Goal: Information Seeking & Learning: Learn about a topic

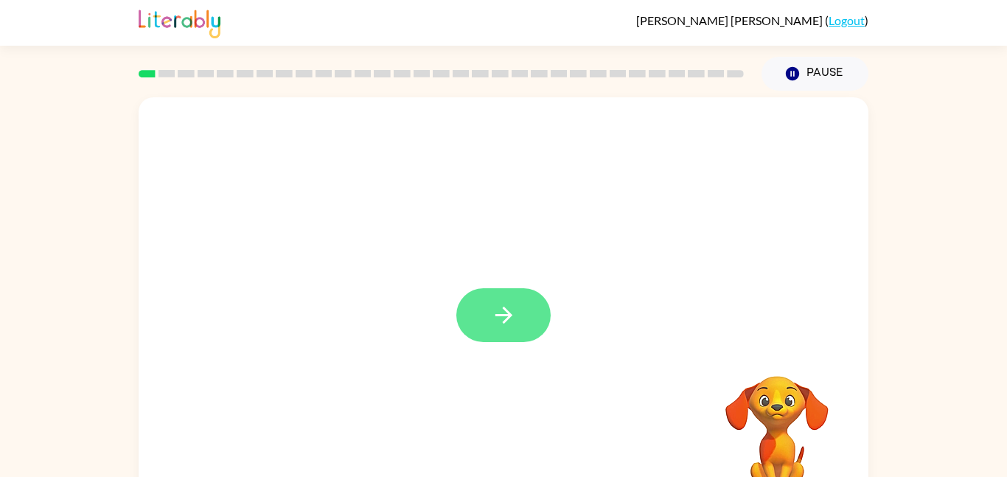
click at [480, 303] on button "button" at bounding box center [503, 315] width 94 height 54
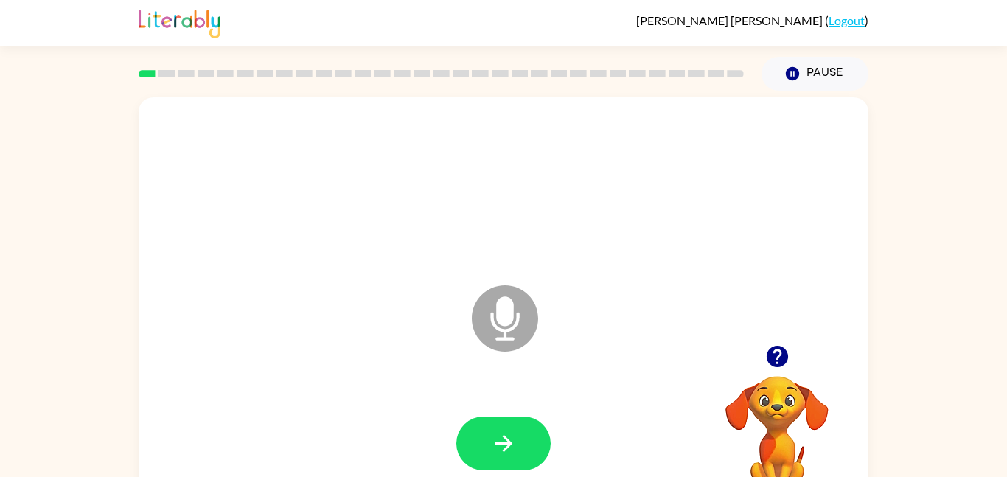
click at [518, 306] on icon at bounding box center [505, 318] width 66 height 66
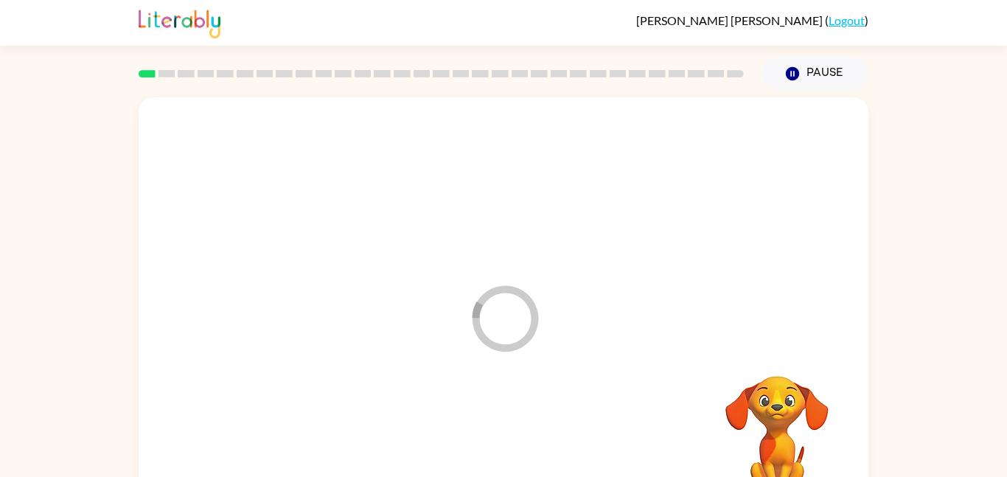
click at [498, 432] on div at bounding box center [503, 443] width 701 height 121
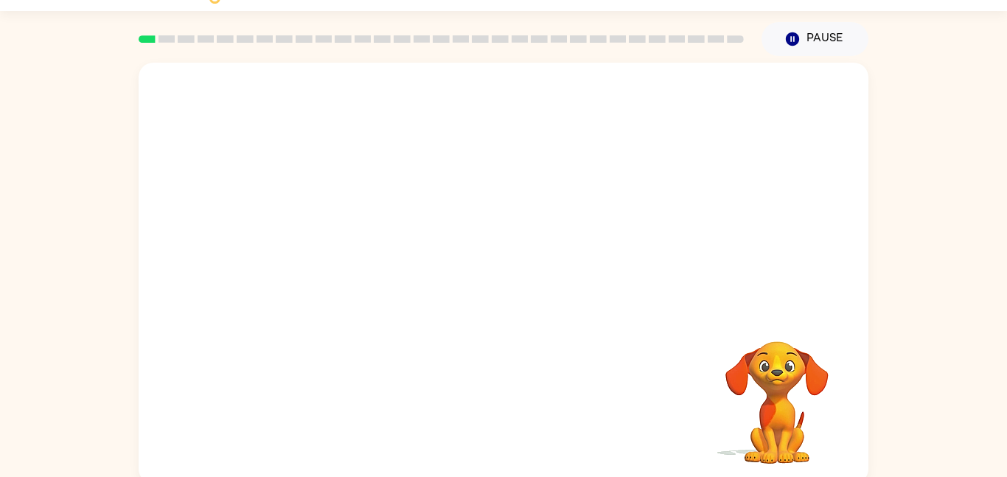
scroll to position [41, 0]
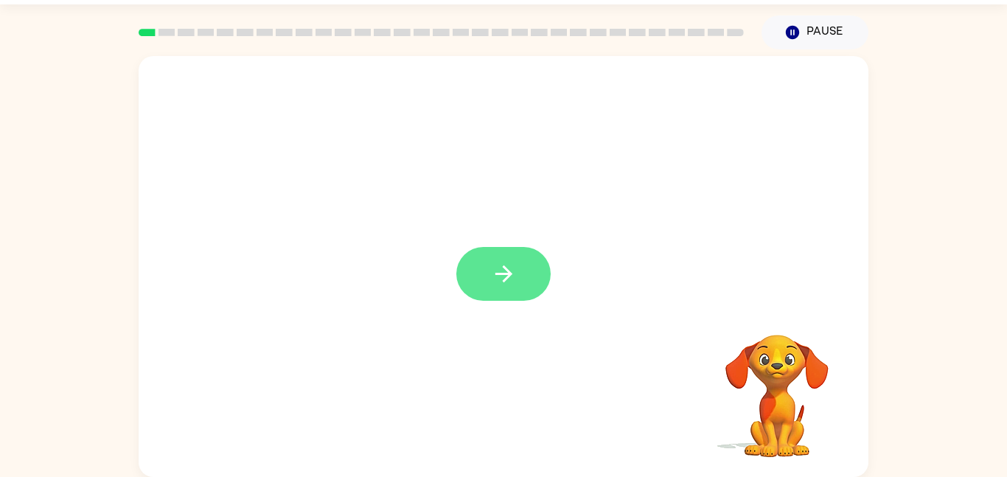
click at [489, 269] on button "button" at bounding box center [503, 274] width 94 height 54
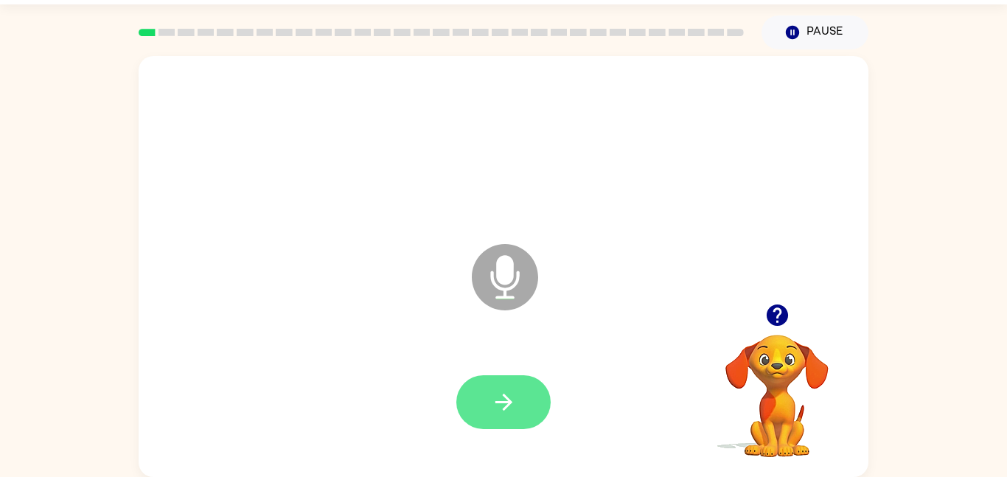
click at [520, 398] on button "button" at bounding box center [503, 402] width 94 height 54
click at [507, 404] on icon "button" at bounding box center [503, 402] width 17 height 17
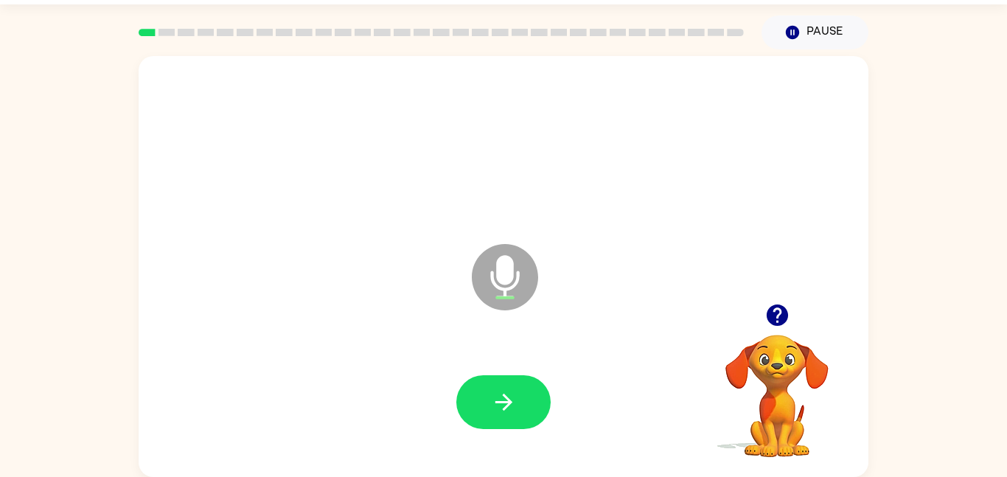
click at [507, 404] on icon "button" at bounding box center [503, 402] width 17 height 17
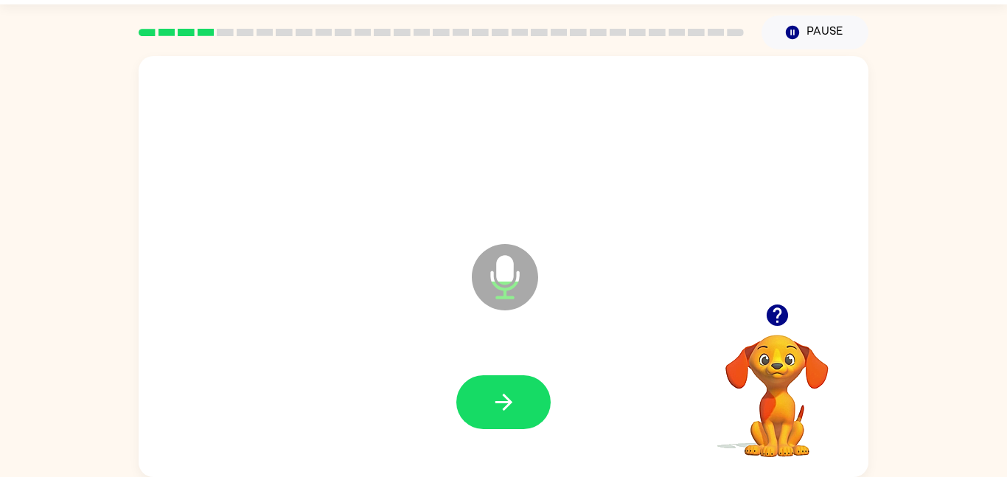
click at [507, 404] on icon "button" at bounding box center [503, 402] width 17 height 17
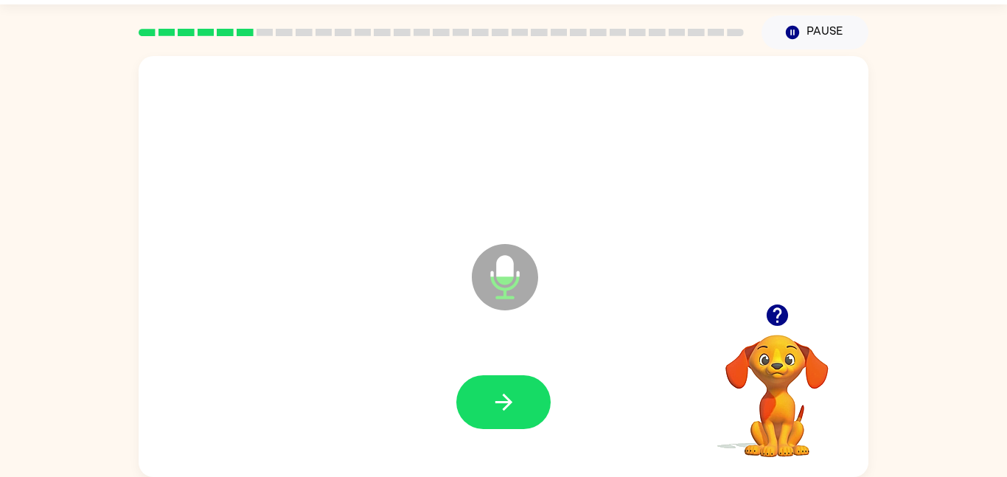
click at [507, 404] on icon "button" at bounding box center [503, 402] width 17 height 17
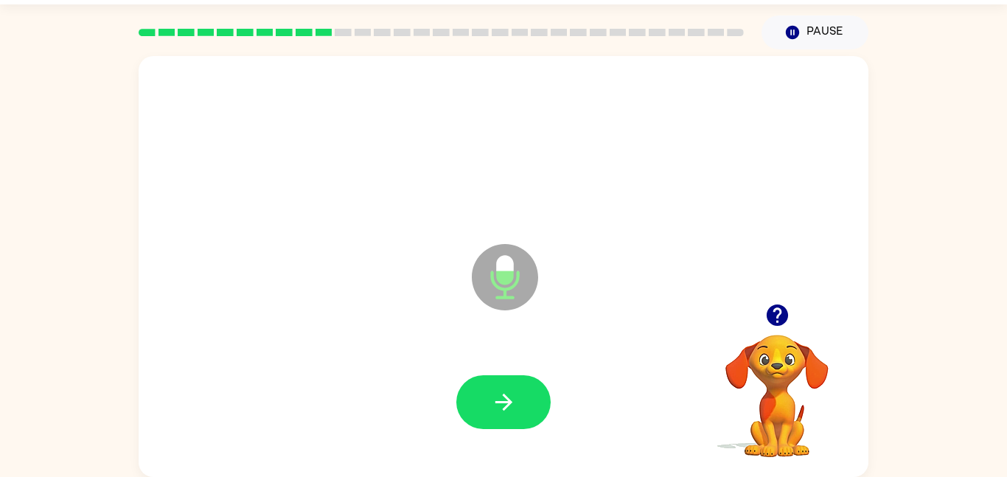
click at [507, 404] on icon "button" at bounding box center [503, 402] width 17 height 17
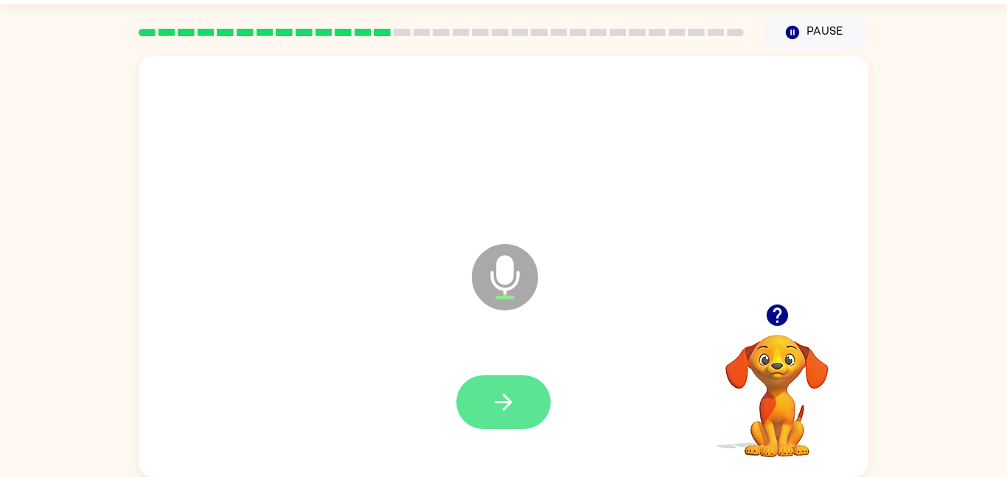
click at [504, 405] on icon "button" at bounding box center [504, 402] width 26 height 26
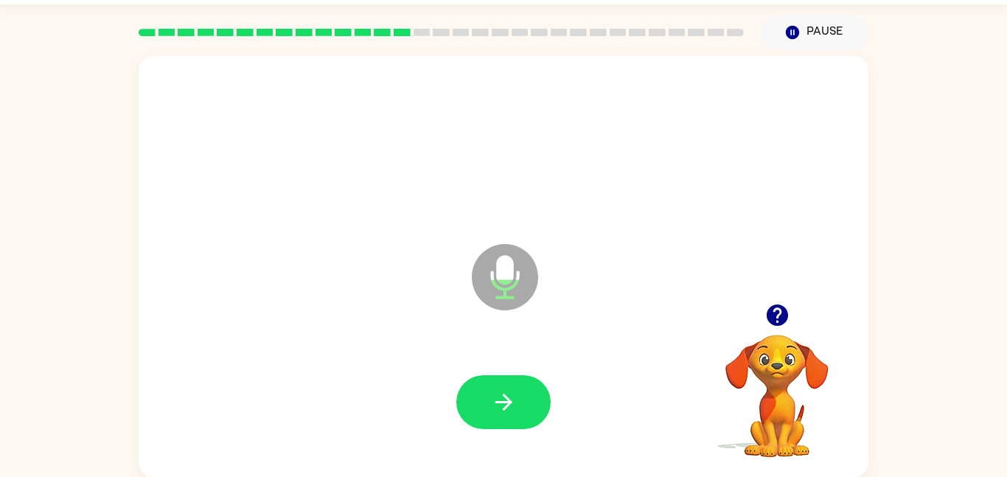
click at [504, 405] on icon "button" at bounding box center [504, 402] width 26 height 26
click at [501, 400] on icon "button" at bounding box center [504, 402] width 26 height 26
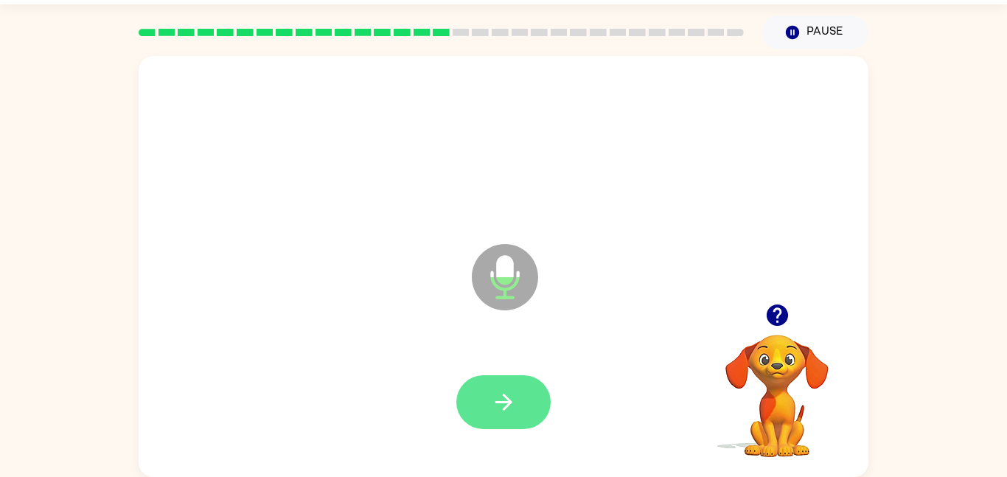
click at [501, 400] on icon "button" at bounding box center [504, 402] width 26 height 26
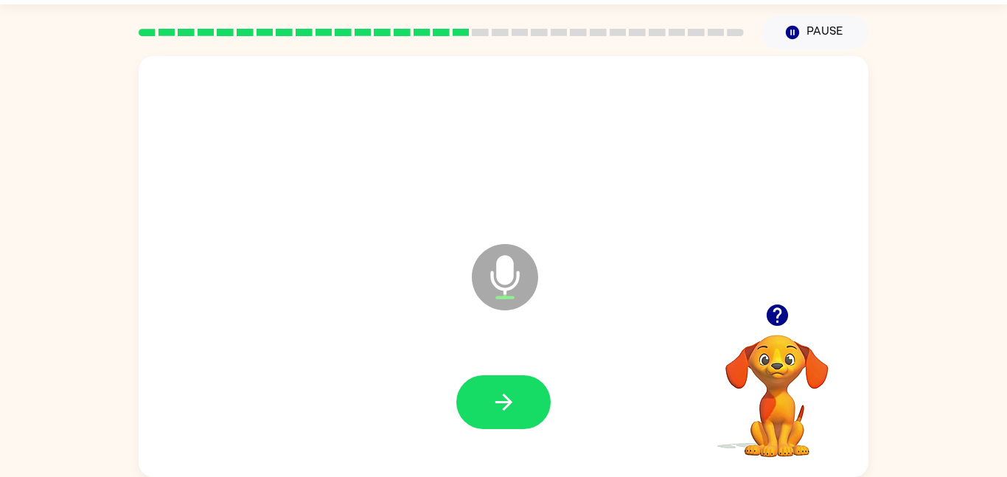
click at [501, 400] on icon "button" at bounding box center [504, 402] width 26 height 26
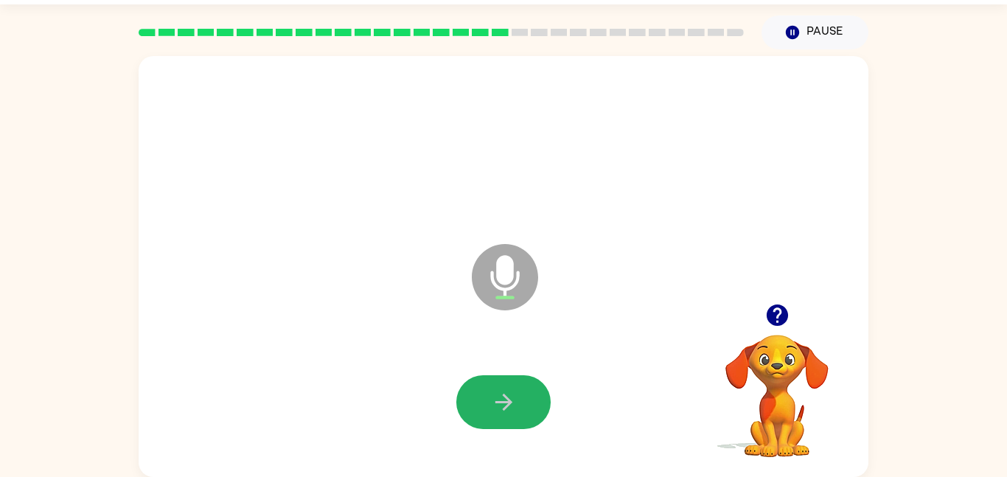
click at [501, 400] on icon "button" at bounding box center [504, 402] width 26 height 26
click at [505, 395] on icon "button" at bounding box center [504, 402] width 26 height 26
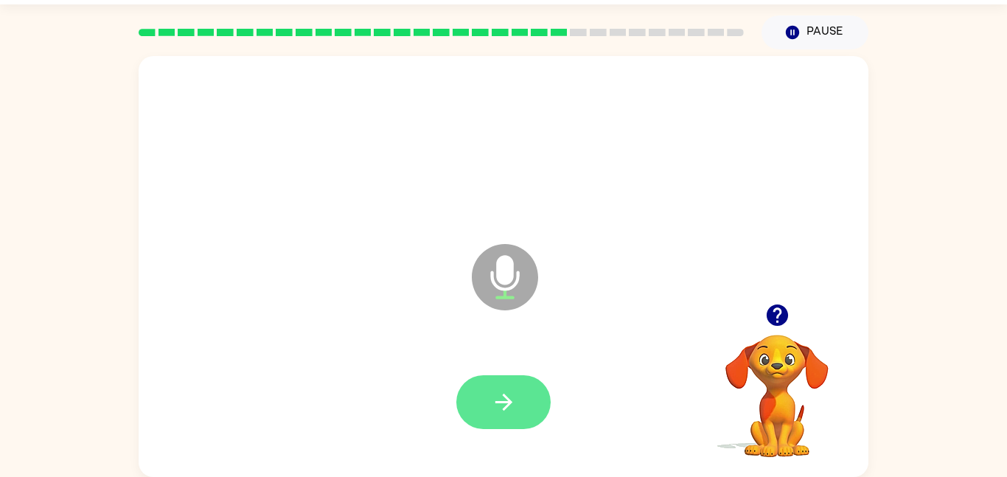
click at [505, 395] on icon "button" at bounding box center [504, 402] width 26 height 26
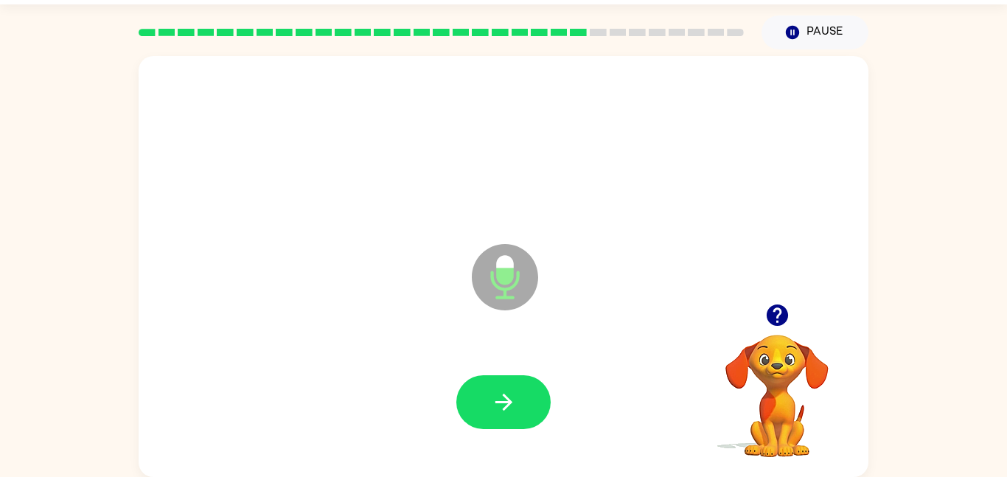
click at [505, 395] on icon "button" at bounding box center [504, 402] width 26 height 26
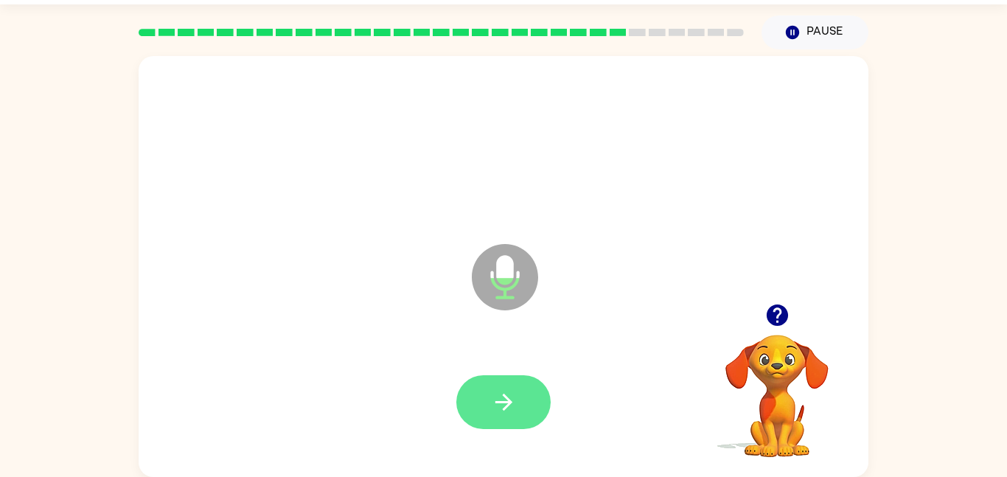
click at [505, 395] on icon "button" at bounding box center [504, 402] width 26 height 26
click at [493, 398] on icon "button" at bounding box center [504, 402] width 26 height 26
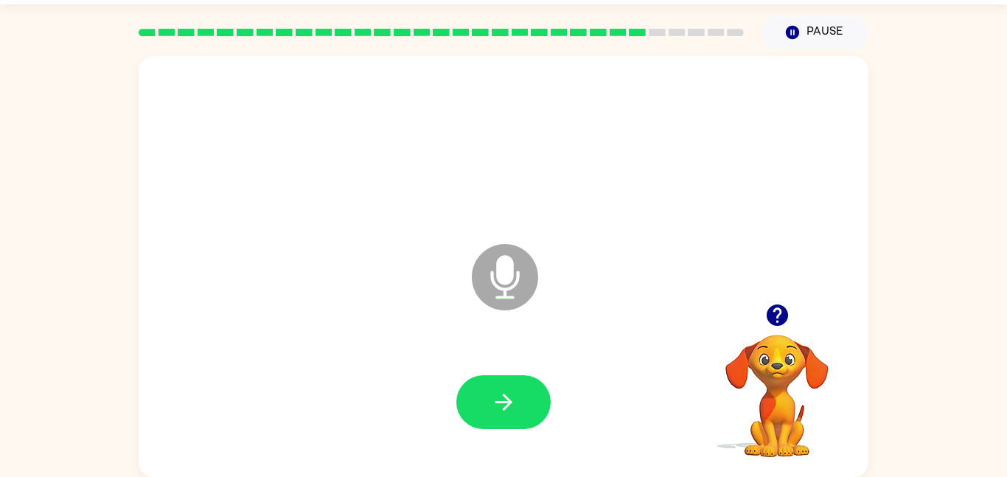
click at [493, 398] on icon "button" at bounding box center [504, 402] width 26 height 26
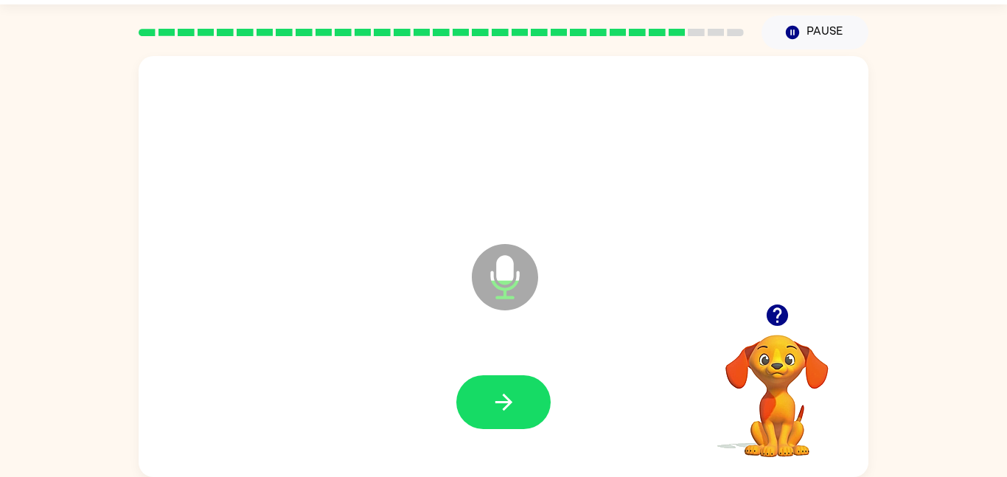
click at [493, 398] on icon "button" at bounding box center [504, 402] width 26 height 26
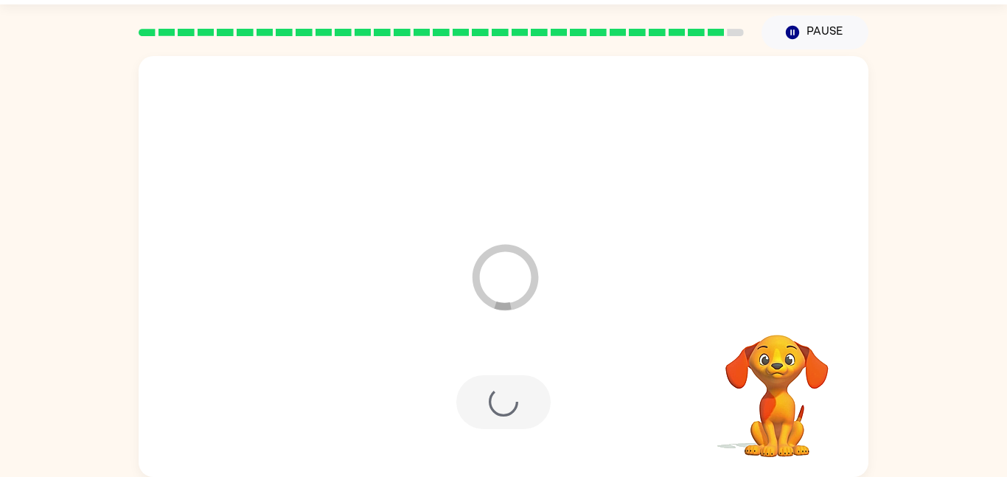
scroll to position [15, 0]
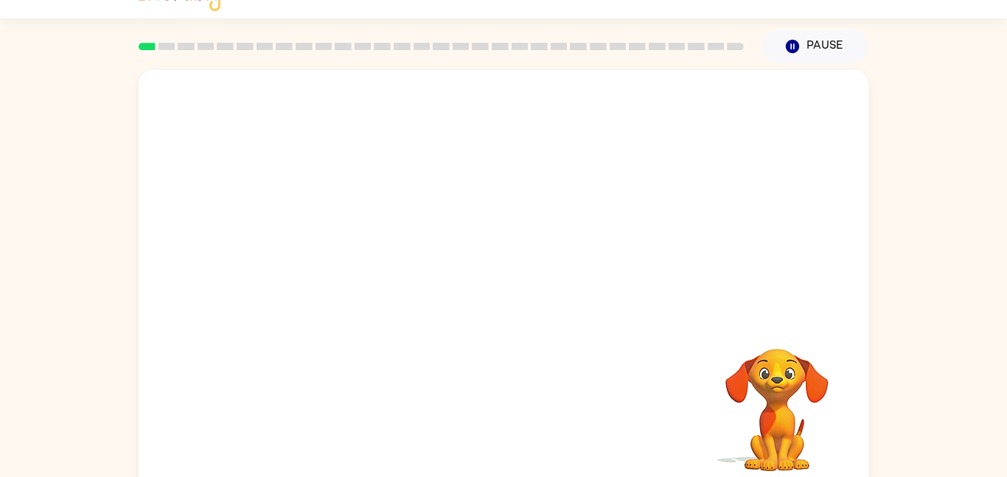
scroll to position [41, 0]
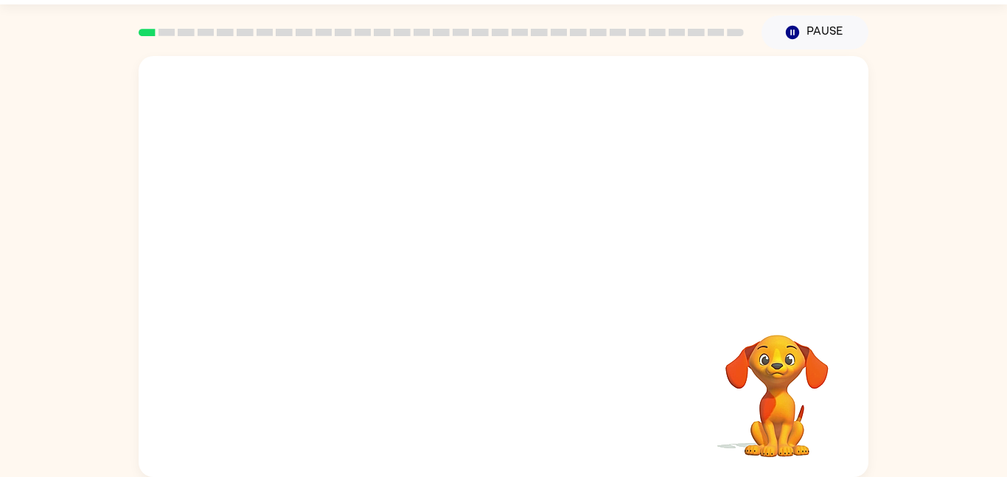
click at [588, 94] on video "Your browser must support playing .mp4 files to use Literably. Please try using…" at bounding box center [504, 180] width 730 height 248
click at [512, 252] on button "button" at bounding box center [503, 274] width 94 height 54
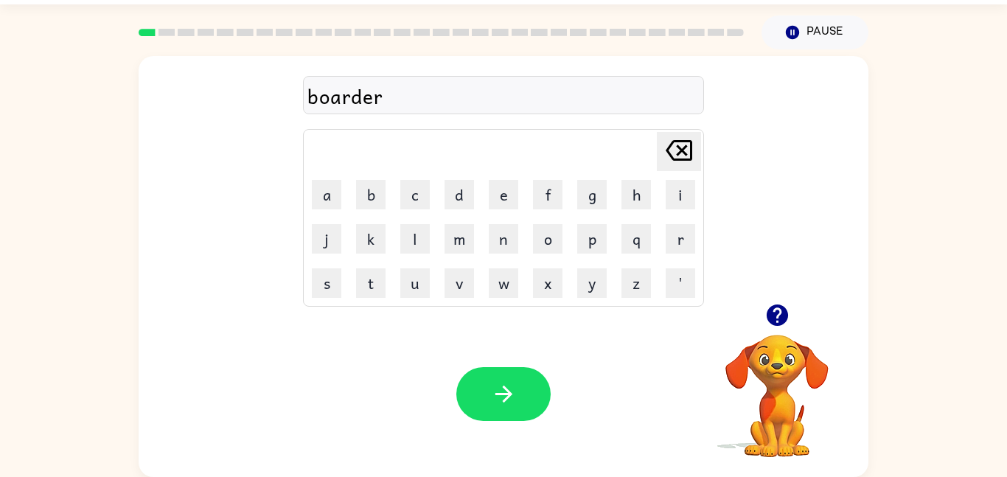
click at [500, 389] on icon "button" at bounding box center [504, 394] width 26 height 26
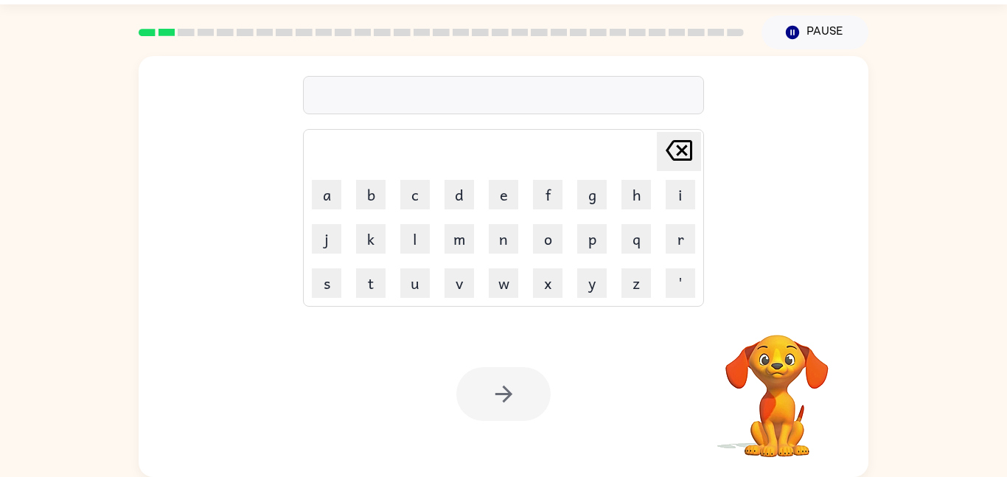
click at [431, 86] on div at bounding box center [503, 95] width 401 height 38
click at [419, 89] on div at bounding box center [503, 95] width 401 height 38
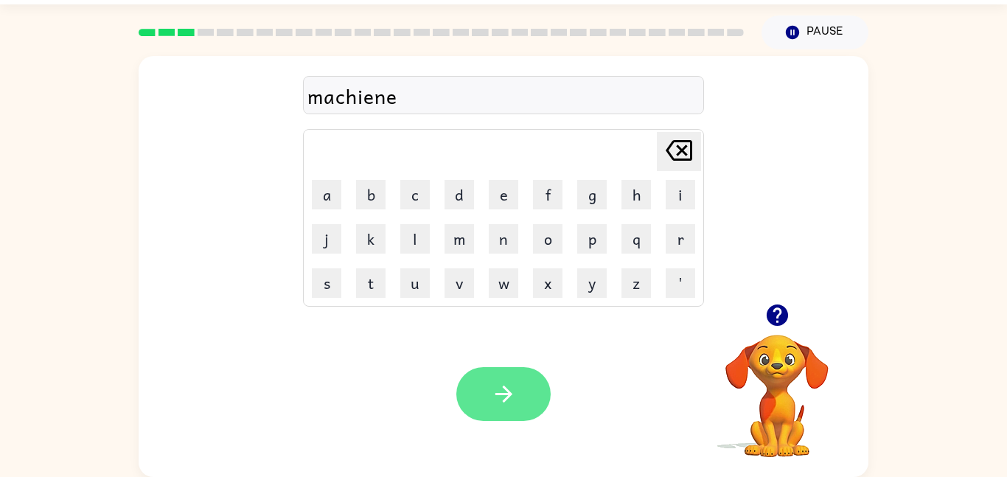
click at [482, 411] on button "button" at bounding box center [503, 394] width 94 height 54
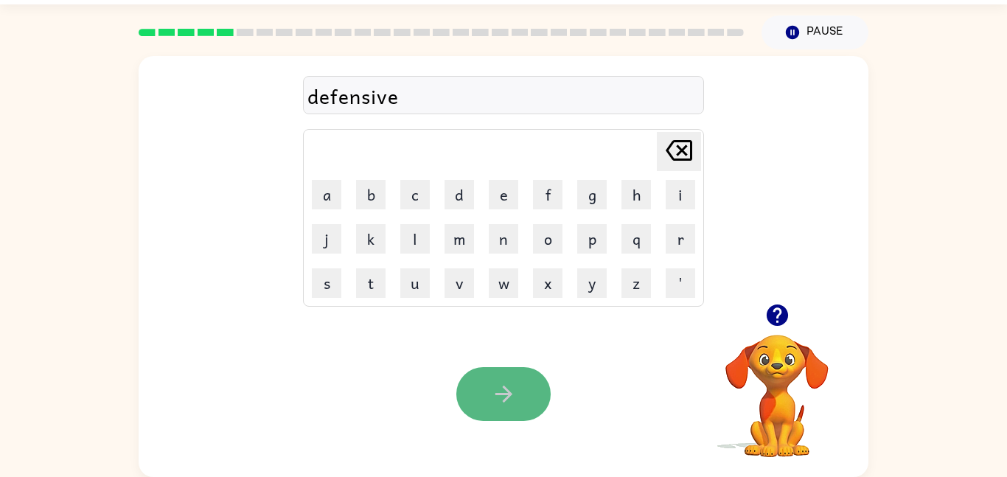
click at [504, 369] on button "button" at bounding box center [503, 394] width 94 height 54
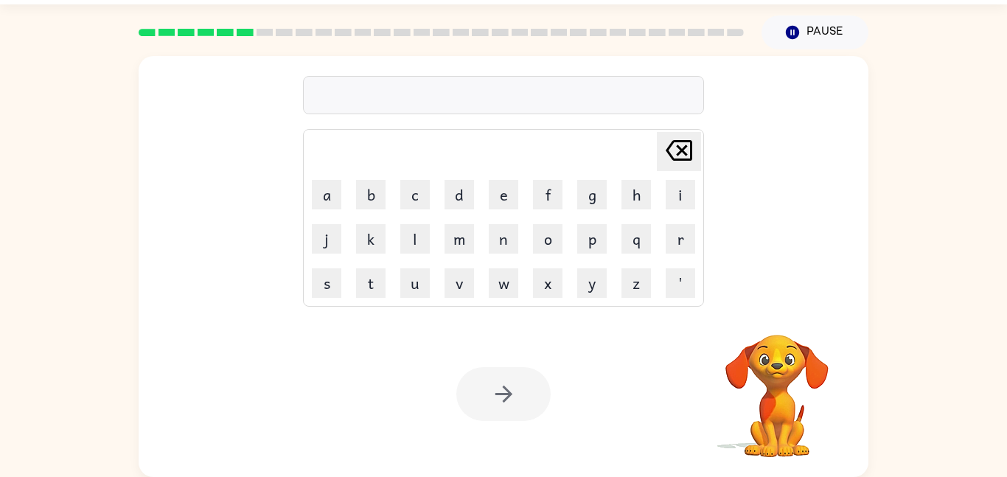
click at [478, 98] on div at bounding box center [503, 95] width 401 height 38
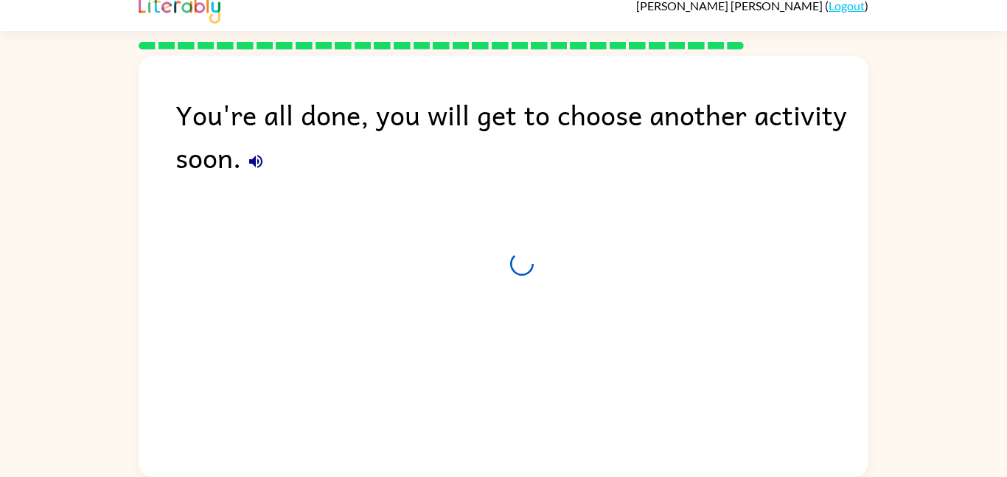
scroll to position [15, 0]
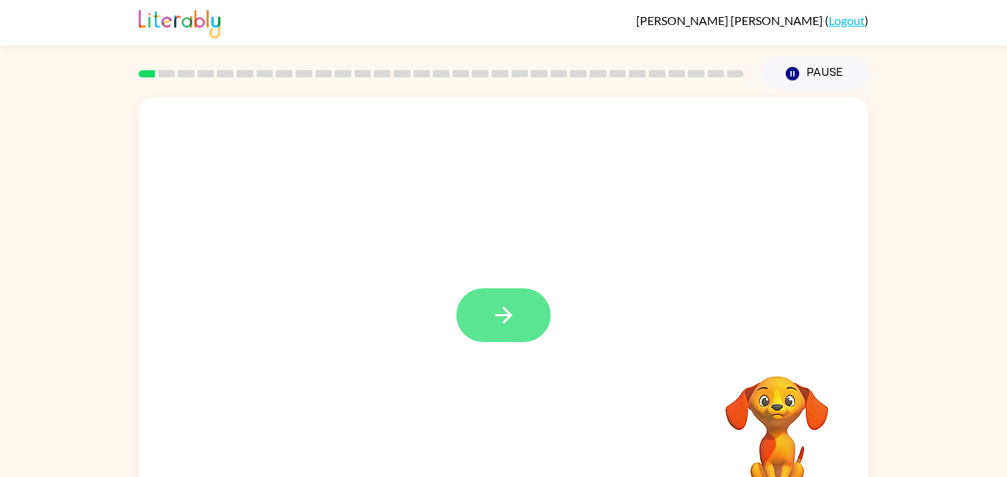
click at [484, 308] on button "button" at bounding box center [503, 315] width 94 height 54
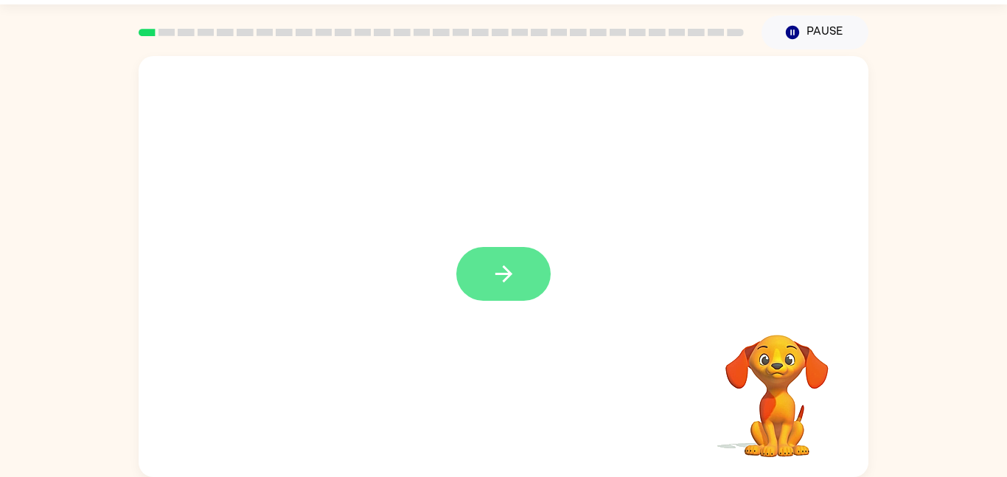
click at [523, 256] on button "button" at bounding box center [503, 274] width 94 height 54
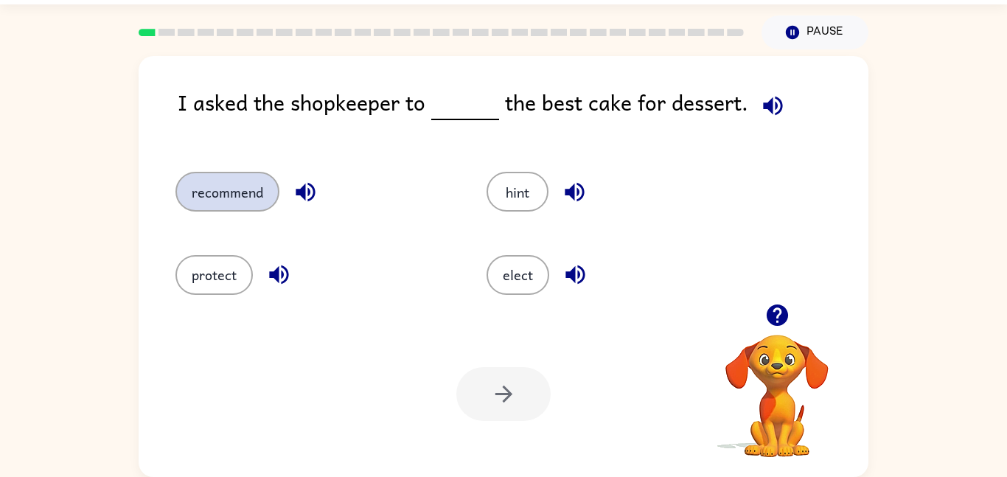
click at [246, 188] on button "recommend" at bounding box center [228, 192] width 104 height 40
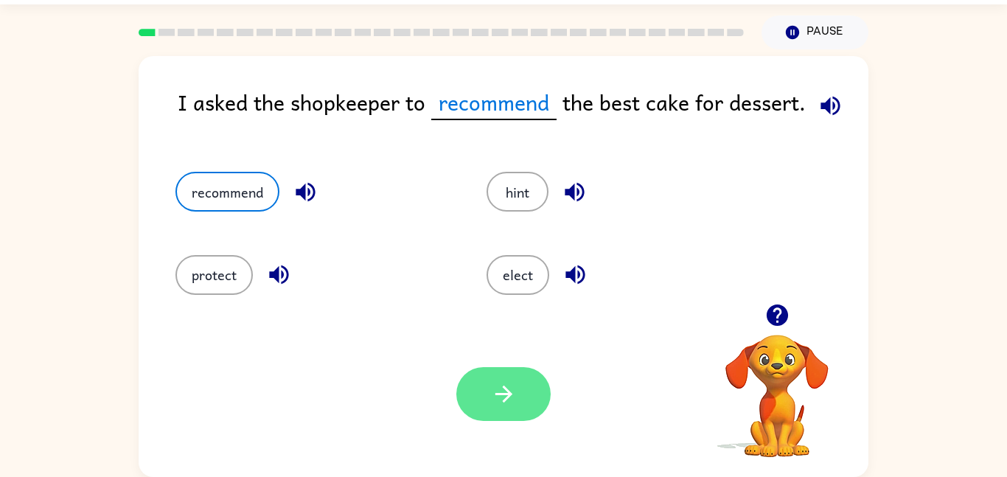
click at [499, 392] on icon "button" at bounding box center [504, 394] width 26 height 26
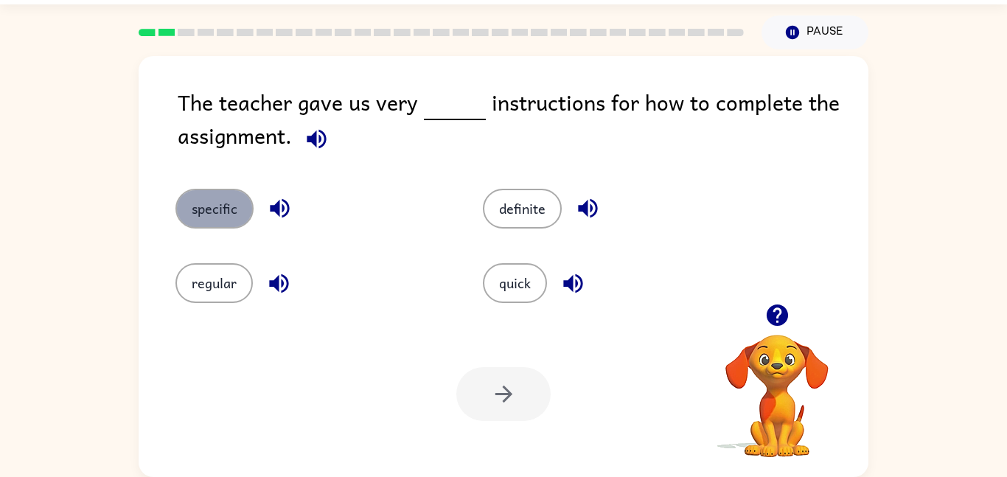
click at [219, 195] on button "specific" at bounding box center [215, 209] width 78 height 40
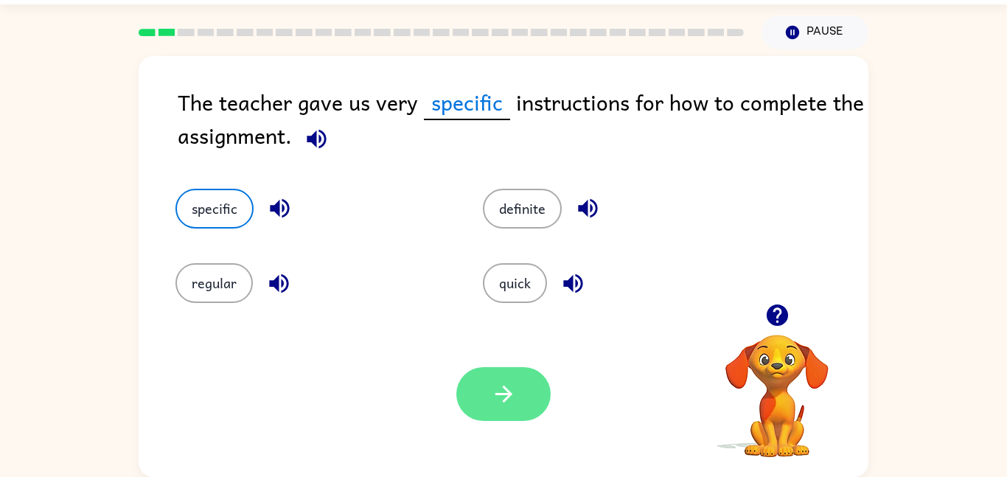
click at [524, 408] on button "button" at bounding box center [503, 394] width 94 height 54
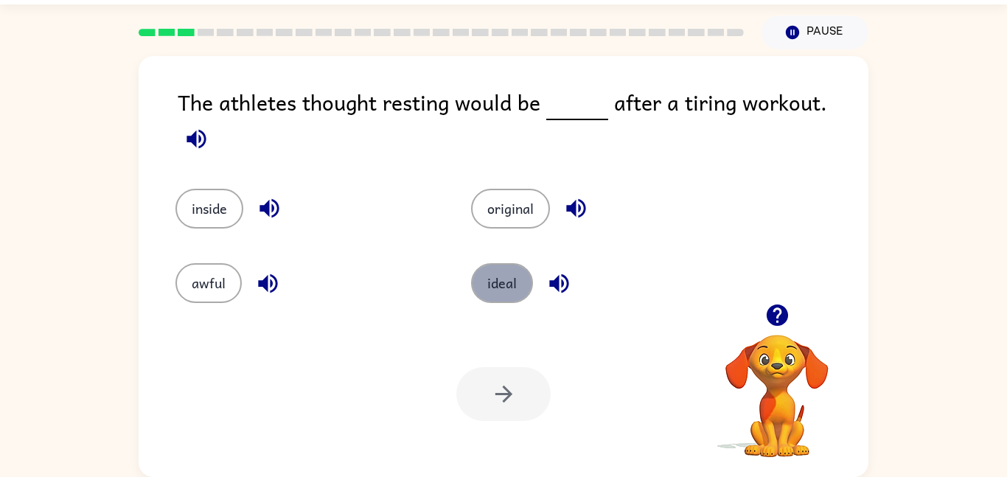
click at [508, 280] on button "ideal" at bounding box center [502, 283] width 62 height 40
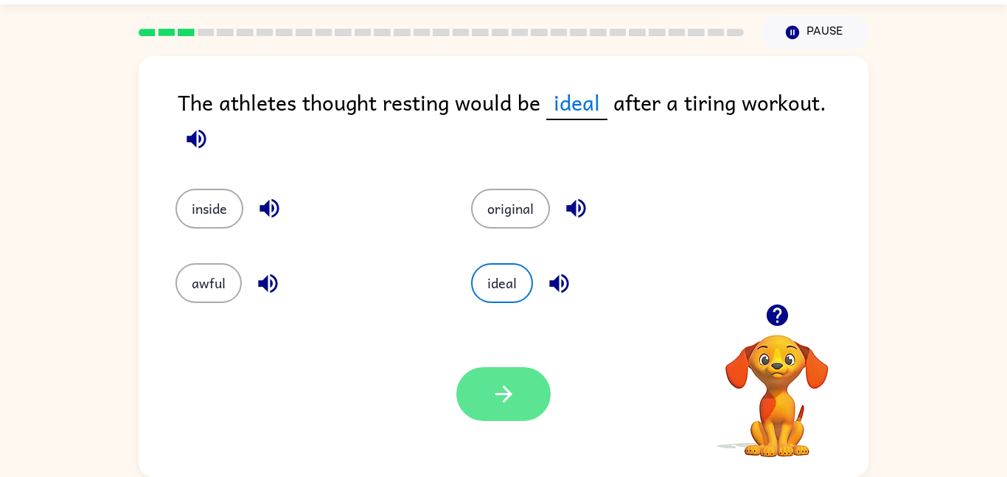
click at [517, 397] on button "button" at bounding box center [503, 394] width 94 height 54
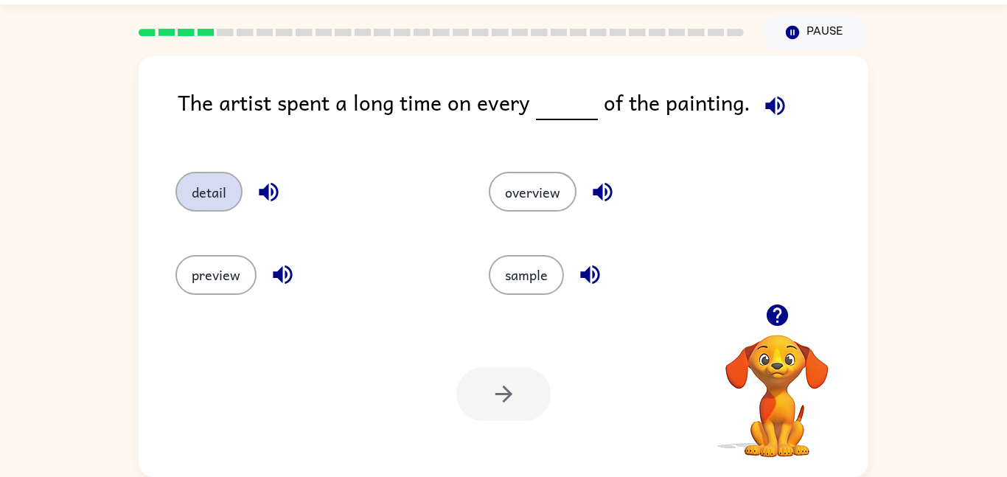
click at [207, 192] on button "detail" at bounding box center [209, 192] width 67 height 40
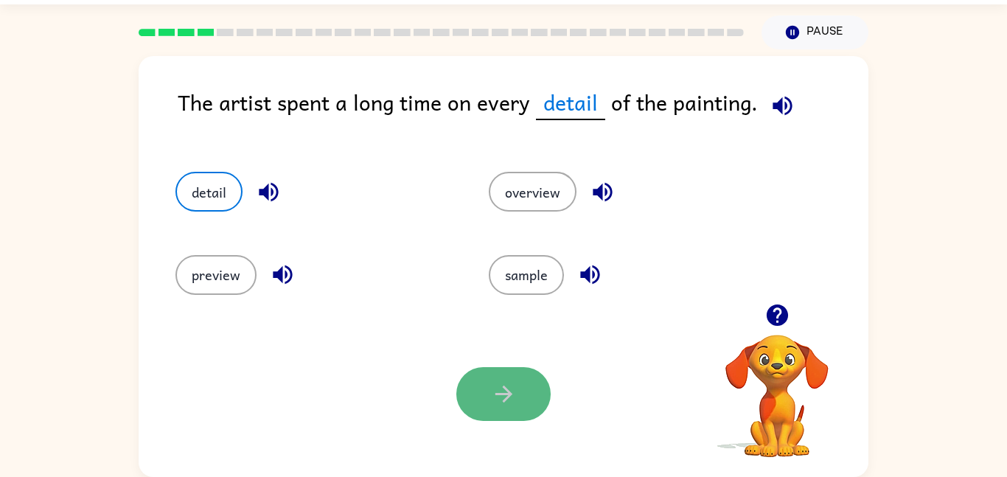
click at [499, 381] on icon "button" at bounding box center [504, 394] width 26 height 26
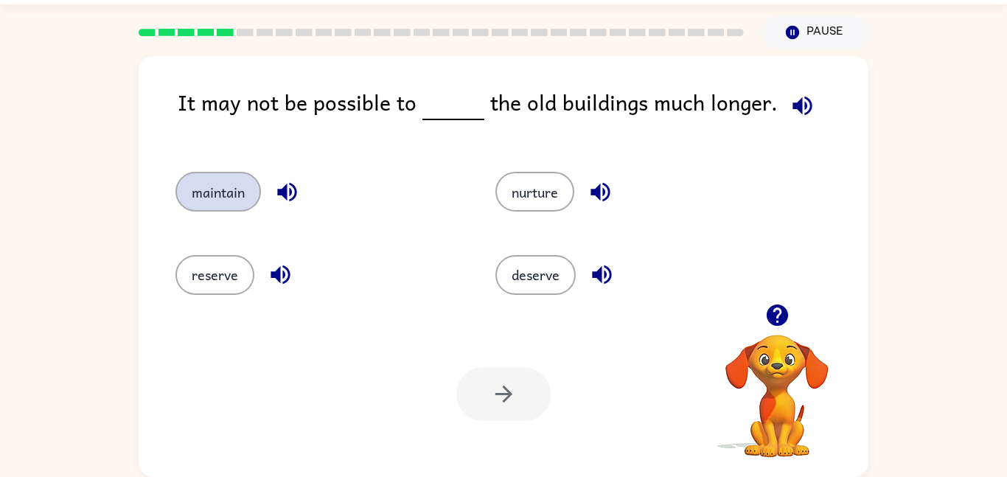
click at [243, 196] on button "maintain" at bounding box center [219, 192] width 86 height 40
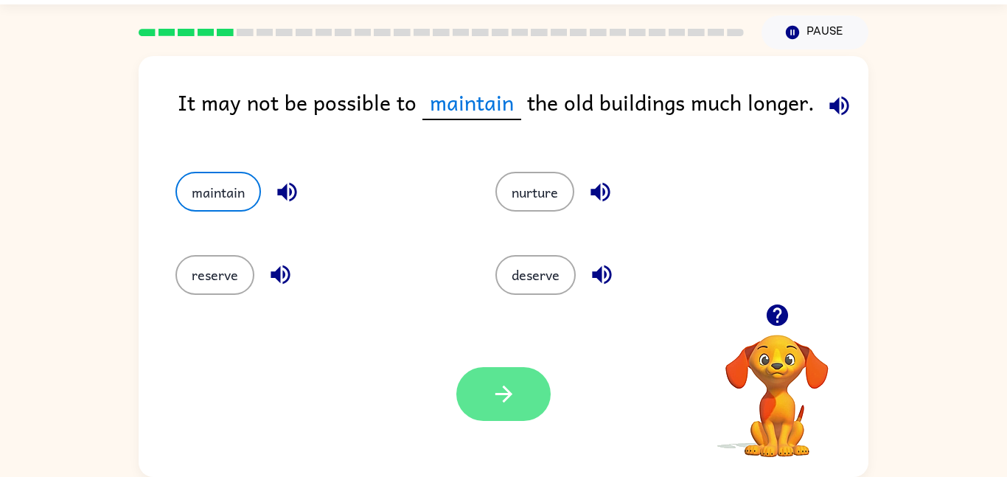
click at [511, 400] on icon "button" at bounding box center [504, 394] width 26 height 26
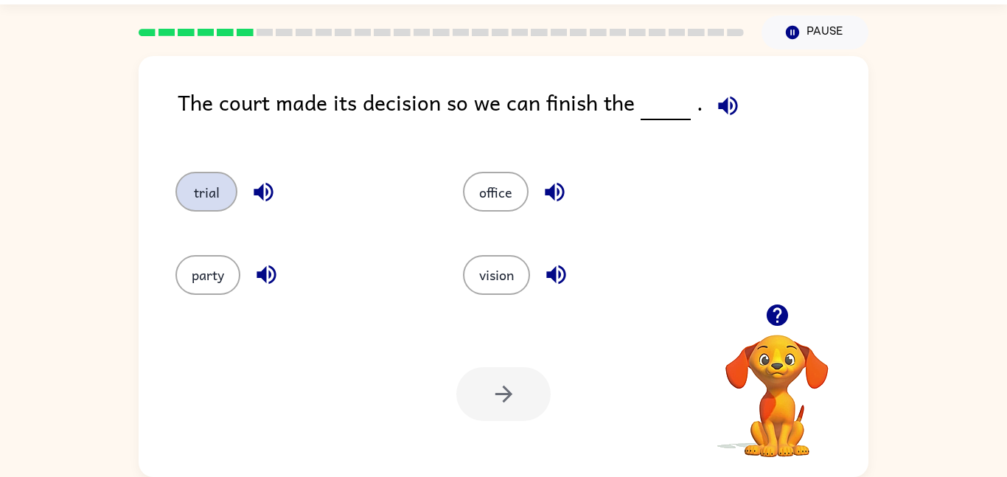
click at [212, 178] on button "trial" at bounding box center [207, 192] width 62 height 40
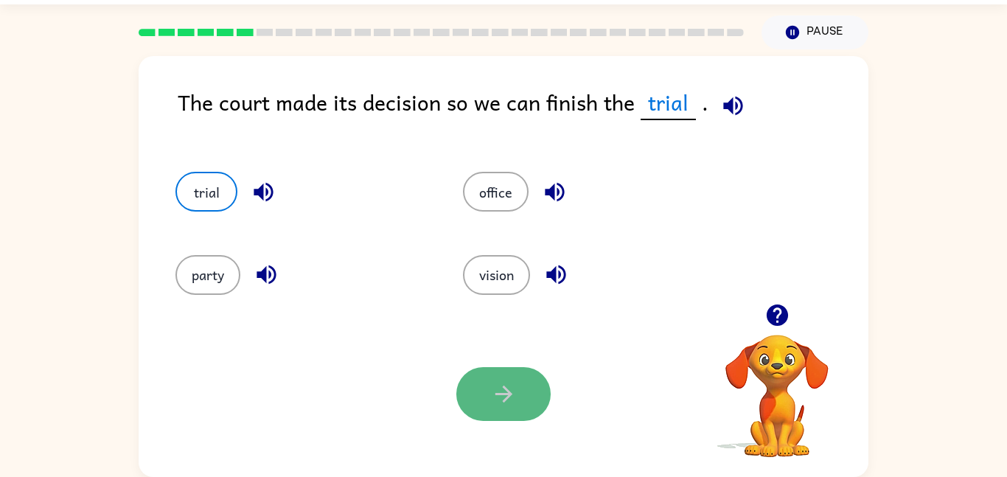
click at [482, 389] on button "button" at bounding box center [503, 394] width 94 height 54
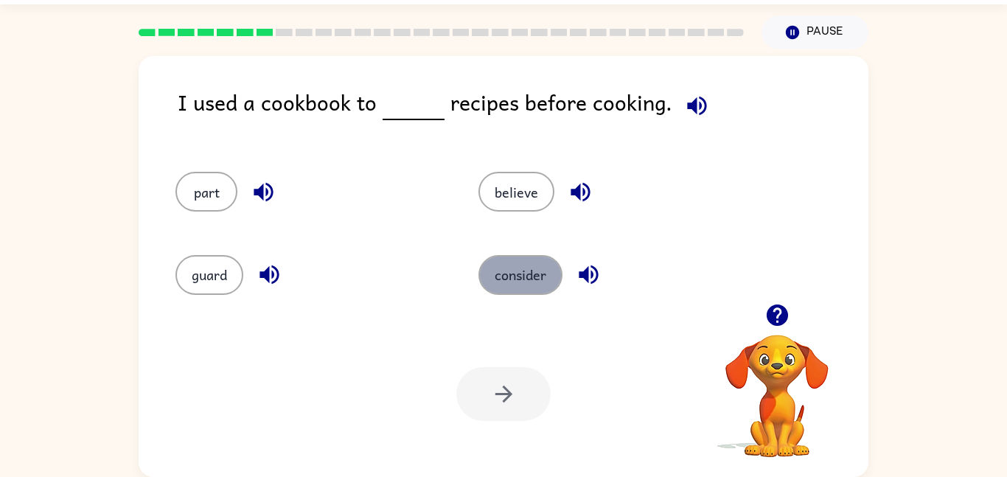
click at [516, 278] on button "consider" at bounding box center [521, 275] width 84 height 40
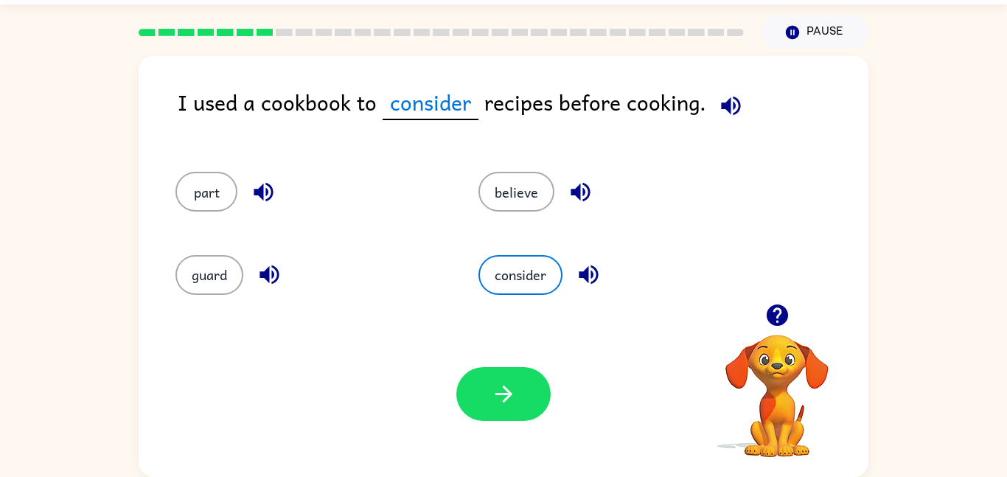
click at [499, 425] on div "Your browser must support playing .mp4 files to use Literably. Please try using…" at bounding box center [504, 394] width 730 height 166
click at [504, 408] on button "button" at bounding box center [503, 394] width 94 height 54
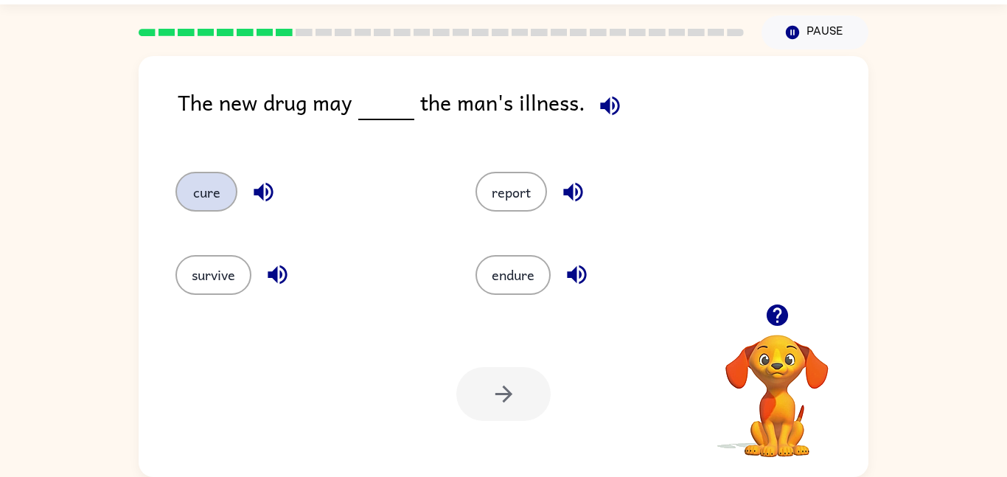
click at [219, 189] on button "cure" at bounding box center [207, 192] width 62 height 40
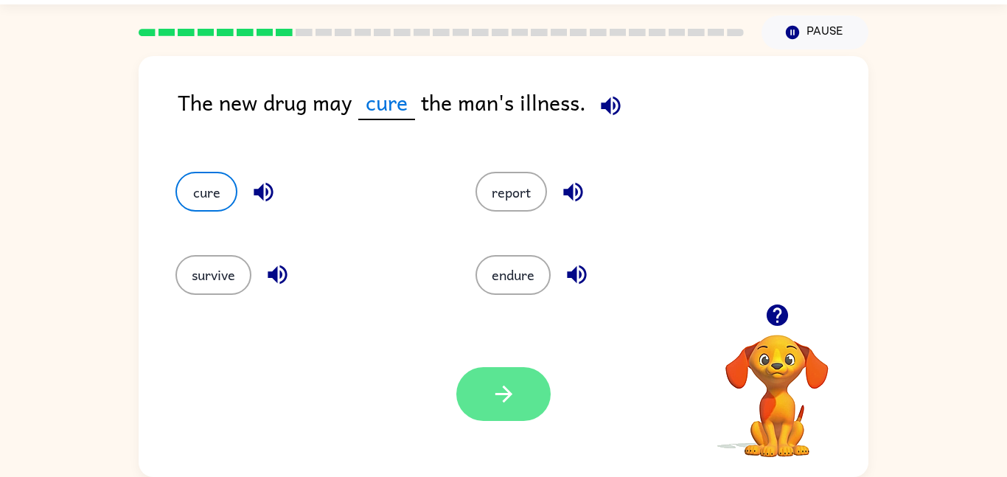
click at [501, 391] on icon "button" at bounding box center [504, 394] width 26 height 26
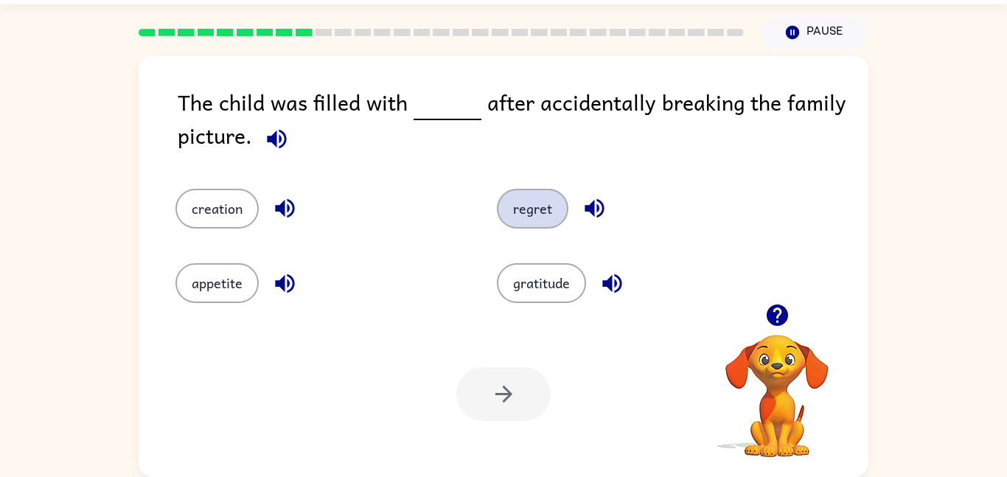
click at [525, 198] on button "regret" at bounding box center [533, 209] width 72 height 40
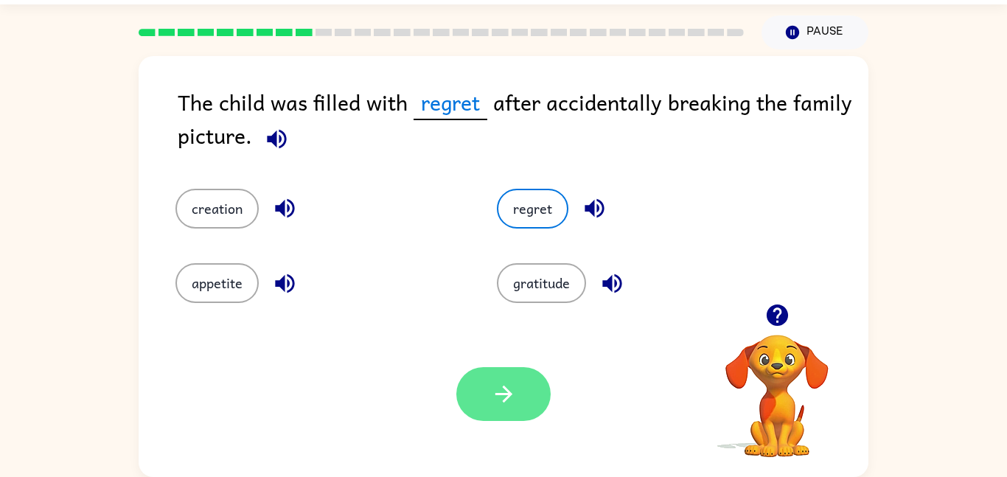
click at [492, 400] on icon "button" at bounding box center [504, 394] width 26 height 26
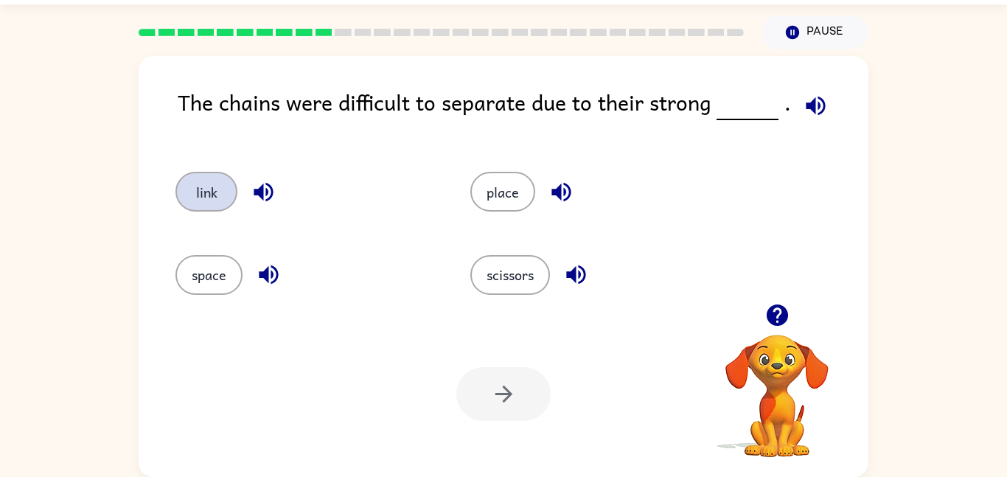
click at [225, 181] on button "link" at bounding box center [207, 192] width 62 height 40
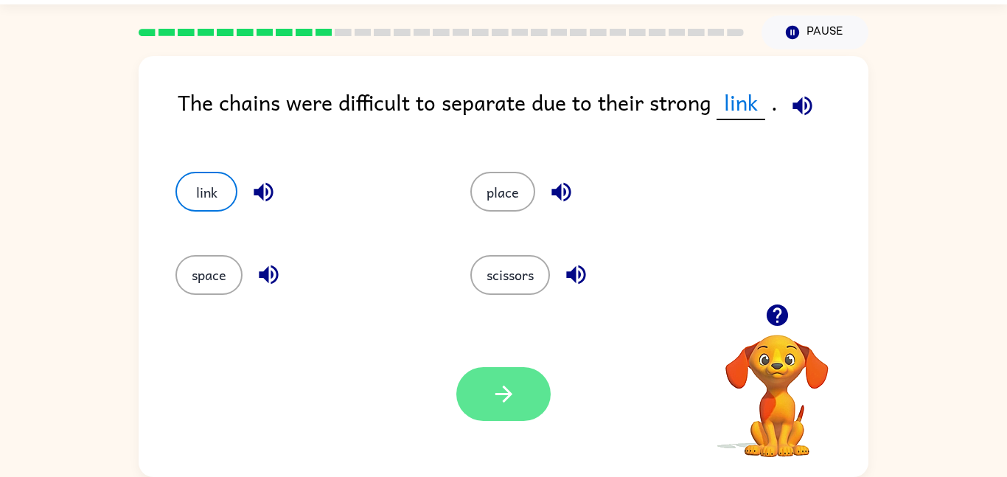
click at [542, 412] on button "button" at bounding box center [503, 394] width 94 height 54
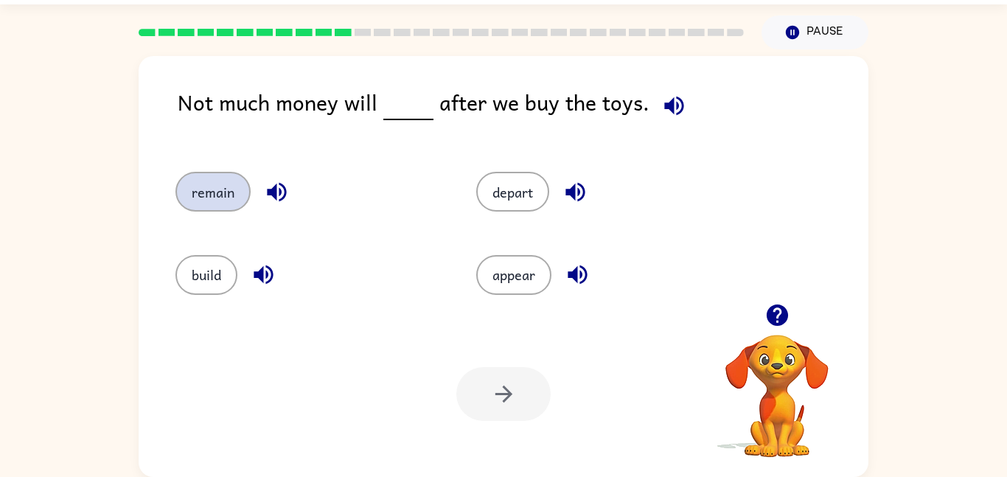
click at [229, 192] on button "remain" at bounding box center [213, 192] width 75 height 40
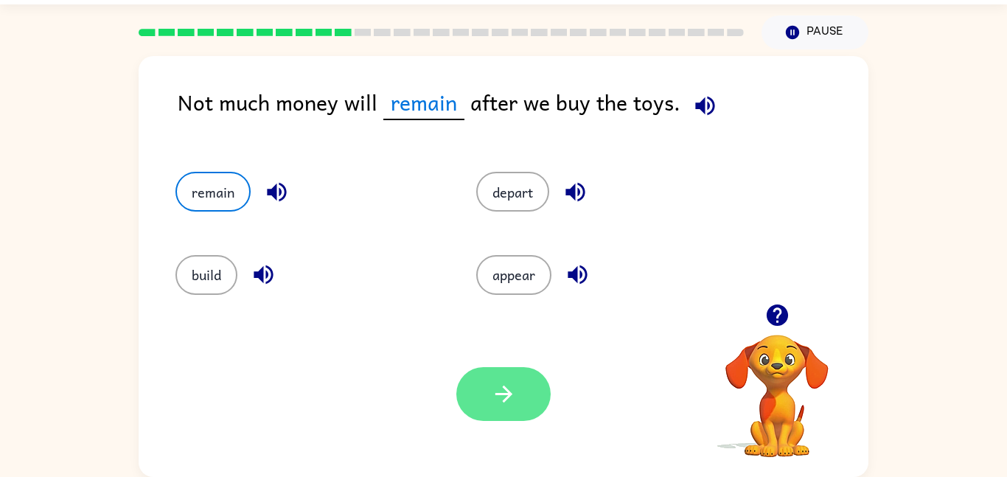
click at [517, 403] on button "button" at bounding box center [503, 394] width 94 height 54
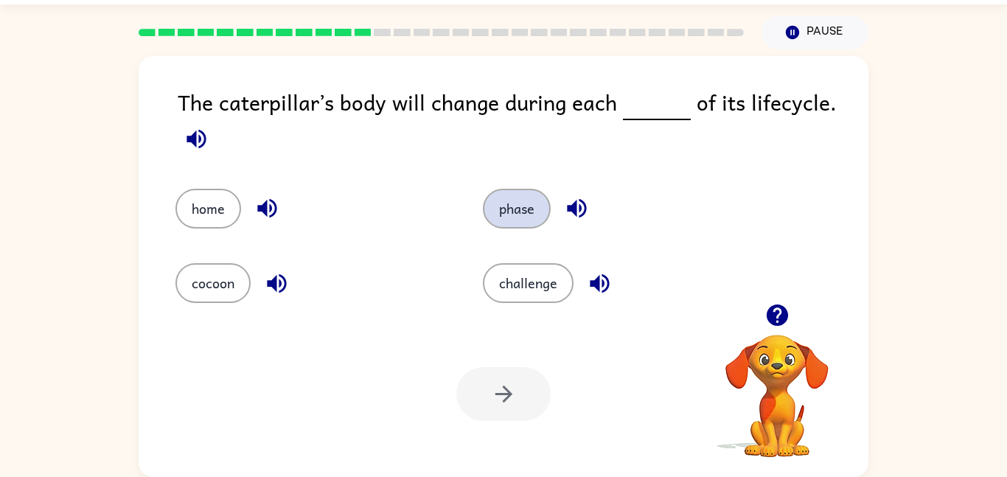
click at [505, 199] on button "phase" at bounding box center [517, 209] width 68 height 40
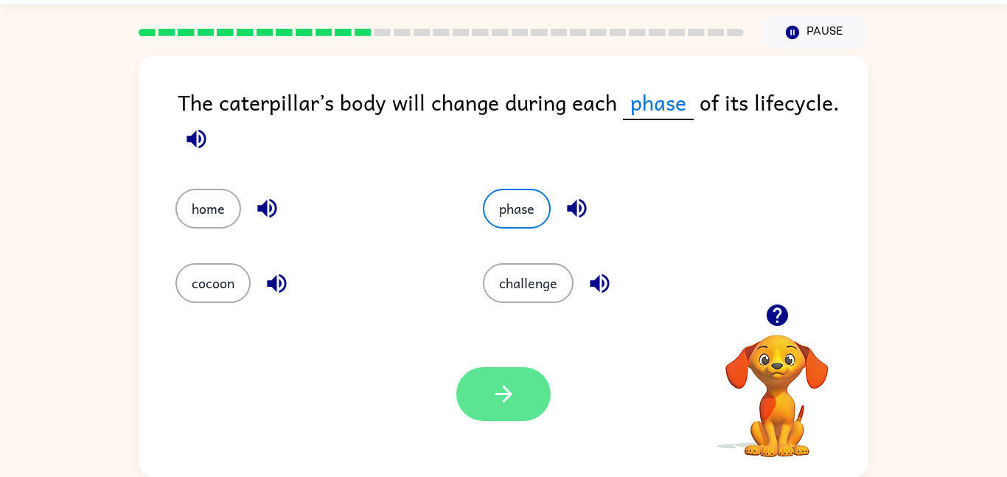
click at [502, 420] on button "button" at bounding box center [503, 394] width 94 height 54
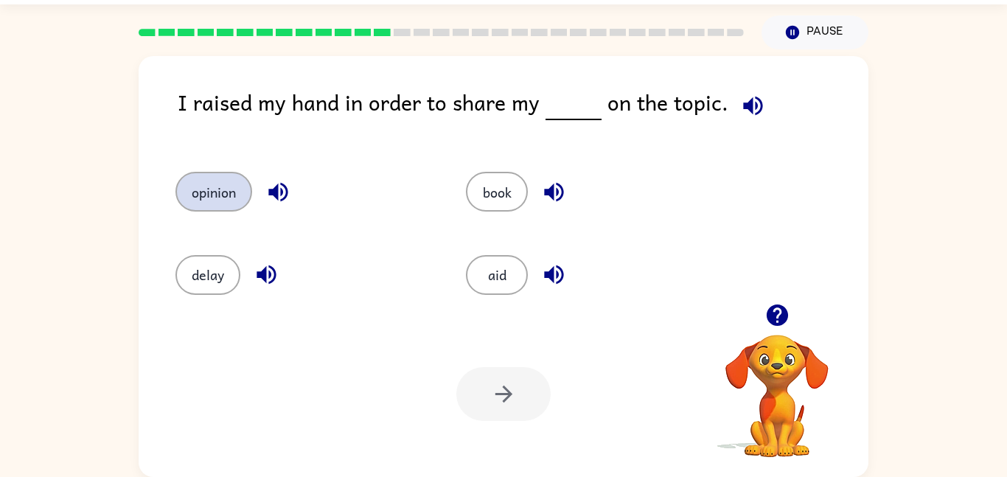
click at [220, 194] on button "opinion" at bounding box center [214, 192] width 77 height 40
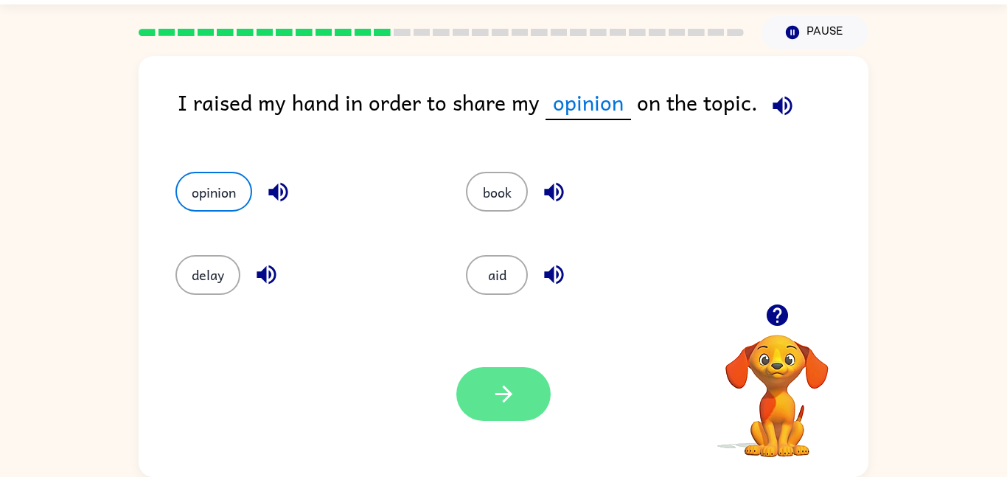
click at [487, 401] on button "button" at bounding box center [503, 394] width 94 height 54
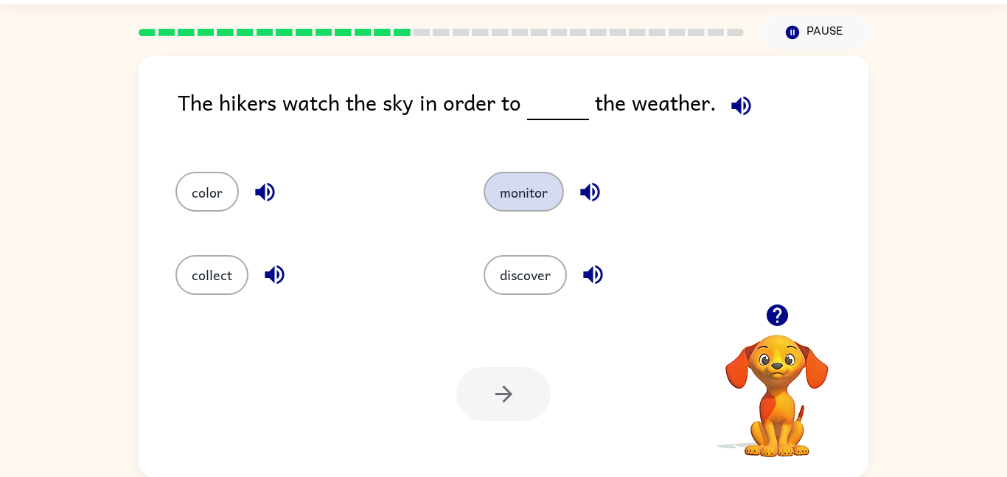
click at [541, 188] on button "monitor" at bounding box center [524, 192] width 80 height 40
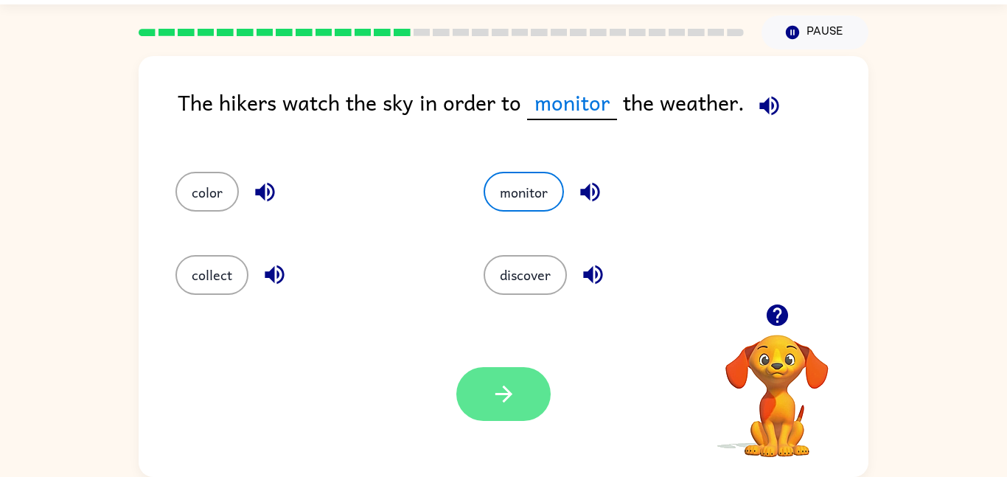
click at [509, 372] on button "button" at bounding box center [503, 394] width 94 height 54
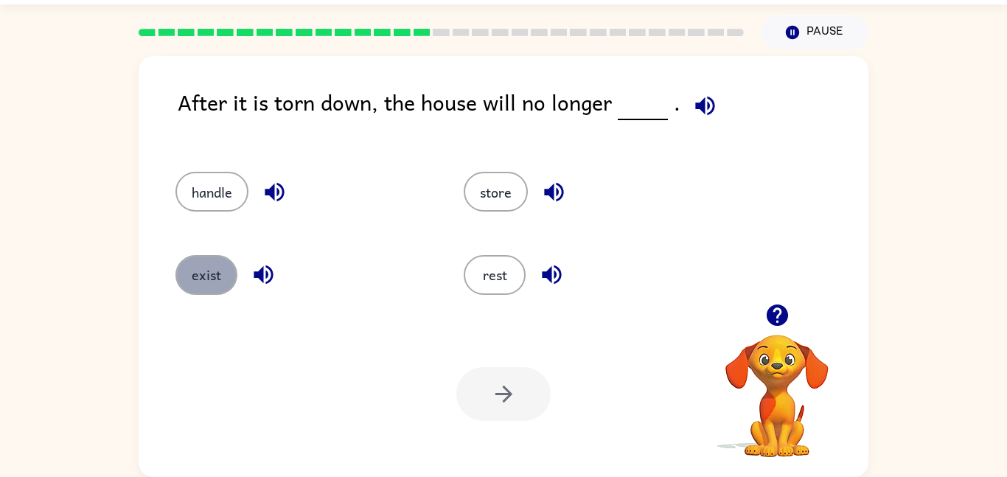
click at [230, 274] on button "exist" at bounding box center [207, 275] width 62 height 40
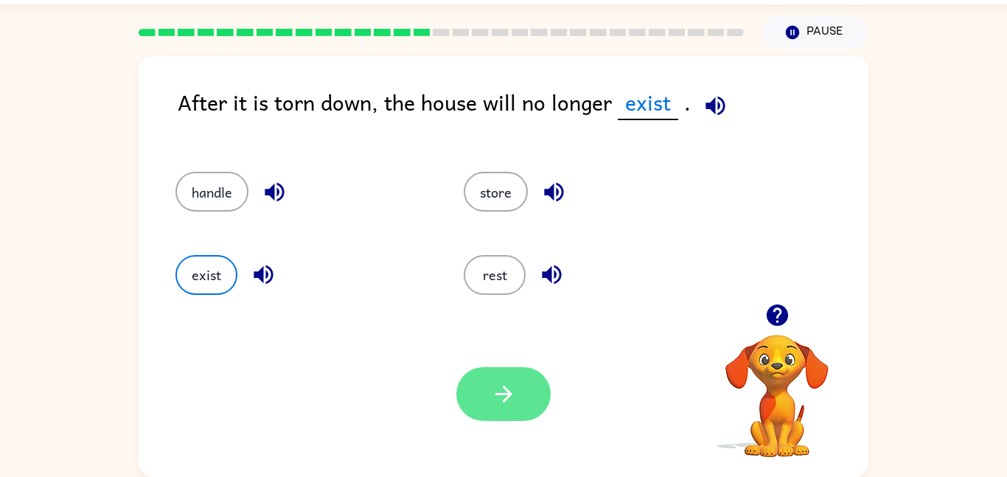
click at [531, 403] on button "button" at bounding box center [503, 394] width 94 height 54
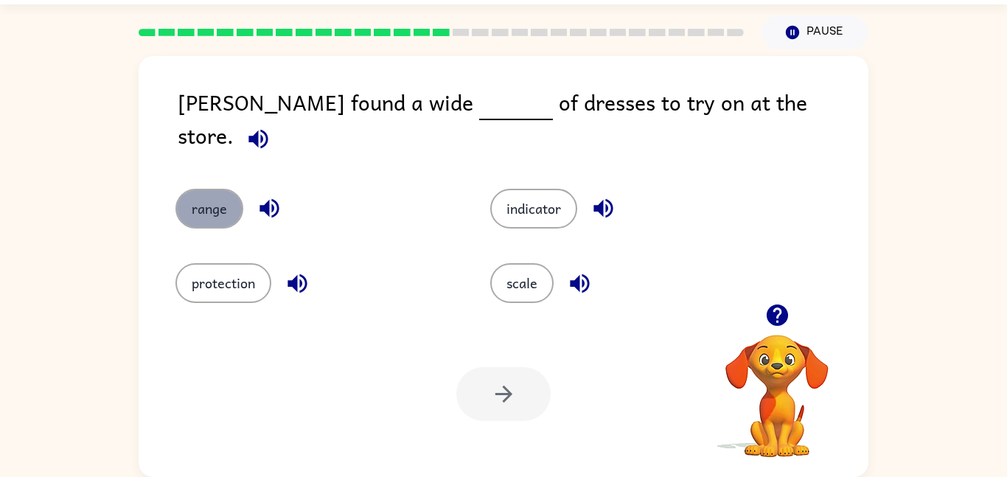
click at [201, 189] on button "range" at bounding box center [210, 209] width 68 height 40
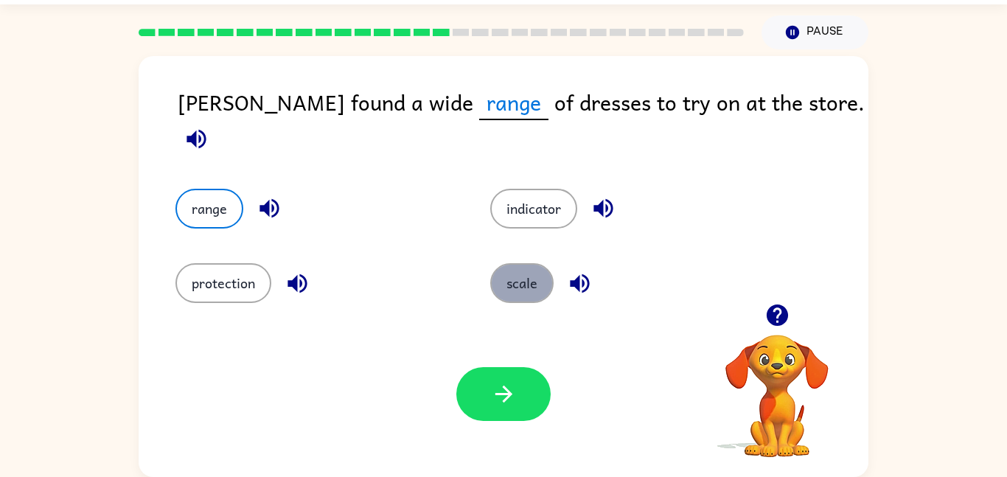
click at [510, 280] on button "scale" at bounding box center [521, 283] width 63 height 40
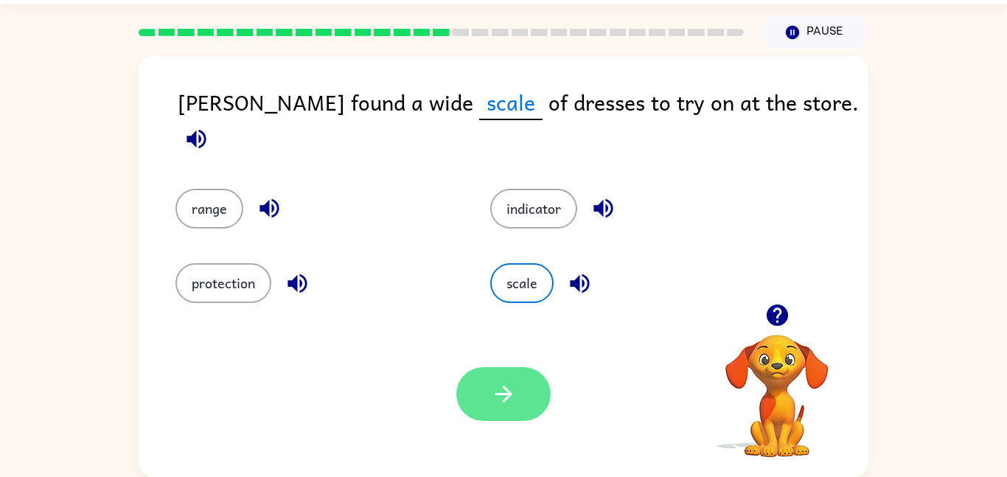
click at [500, 382] on icon "button" at bounding box center [504, 394] width 26 height 26
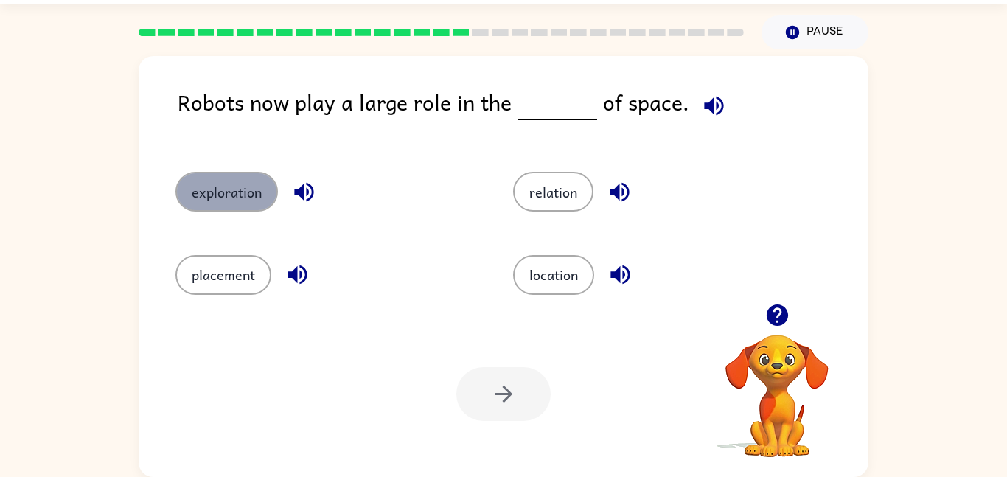
click at [260, 206] on button "exploration" at bounding box center [227, 192] width 103 height 40
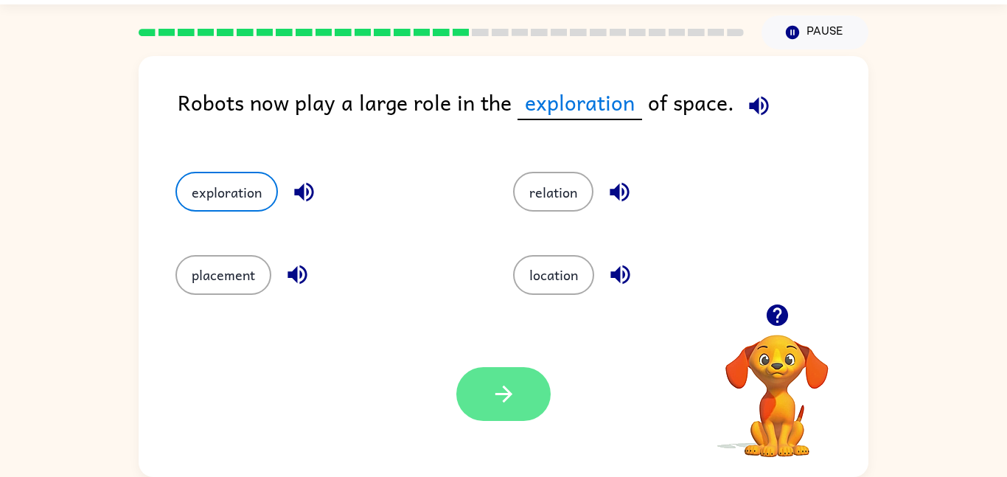
click at [483, 392] on button "button" at bounding box center [503, 394] width 94 height 54
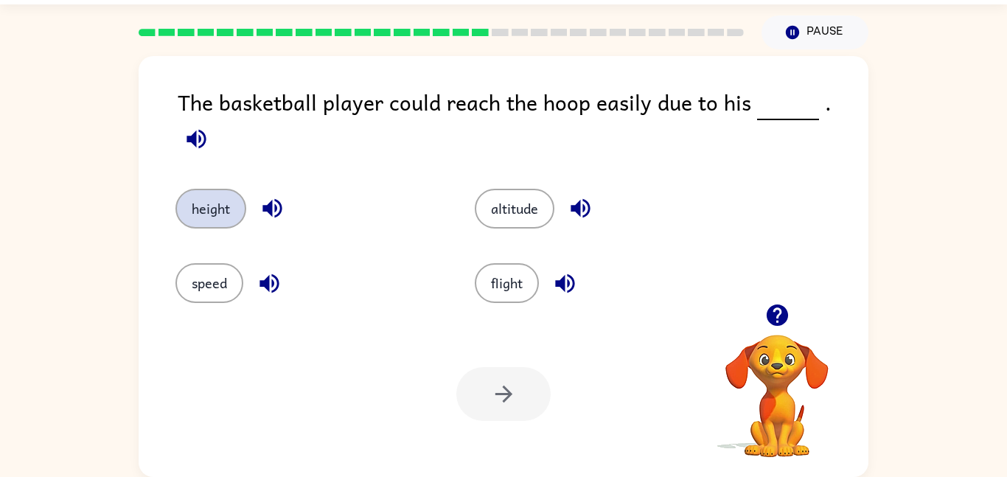
click at [210, 197] on button "height" at bounding box center [211, 209] width 71 height 40
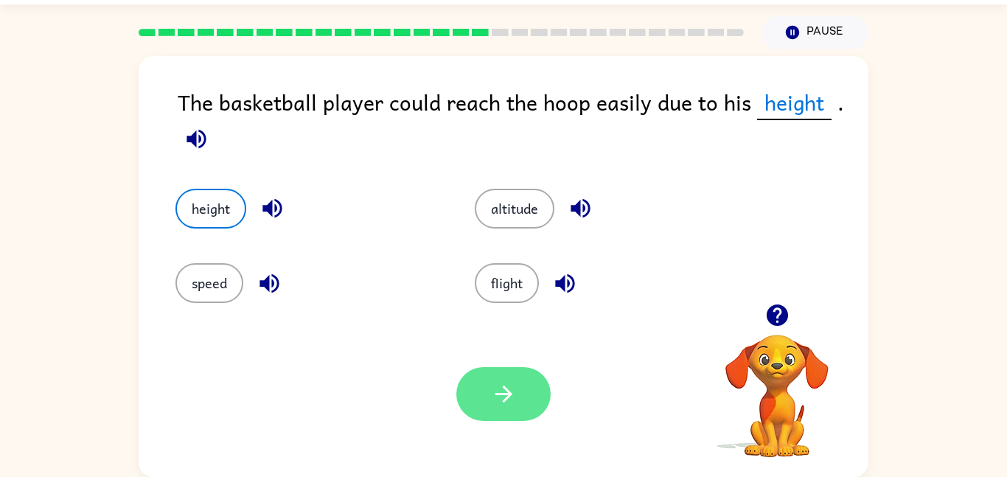
click at [491, 383] on icon "button" at bounding box center [504, 394] width 26 height 26
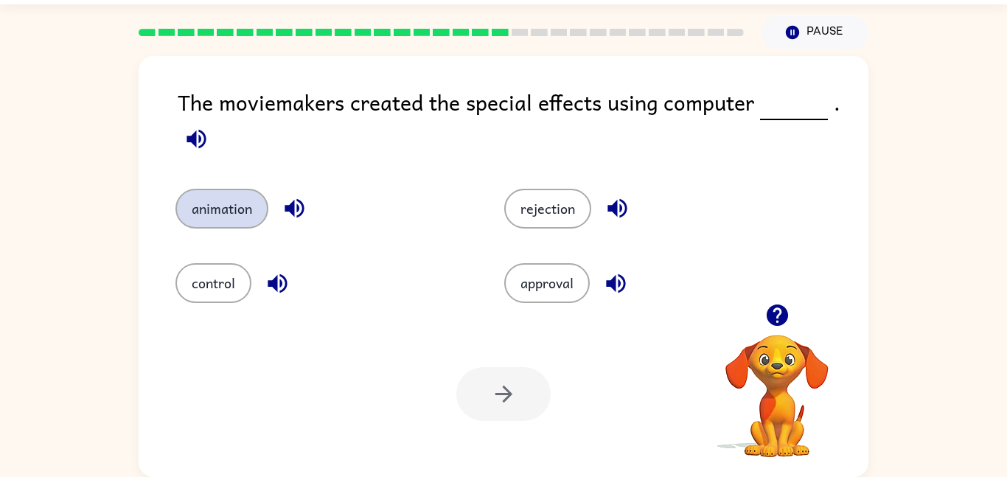
click at [224, 197] on button "animation" at bounding box center [222, 209] width 93 height 40
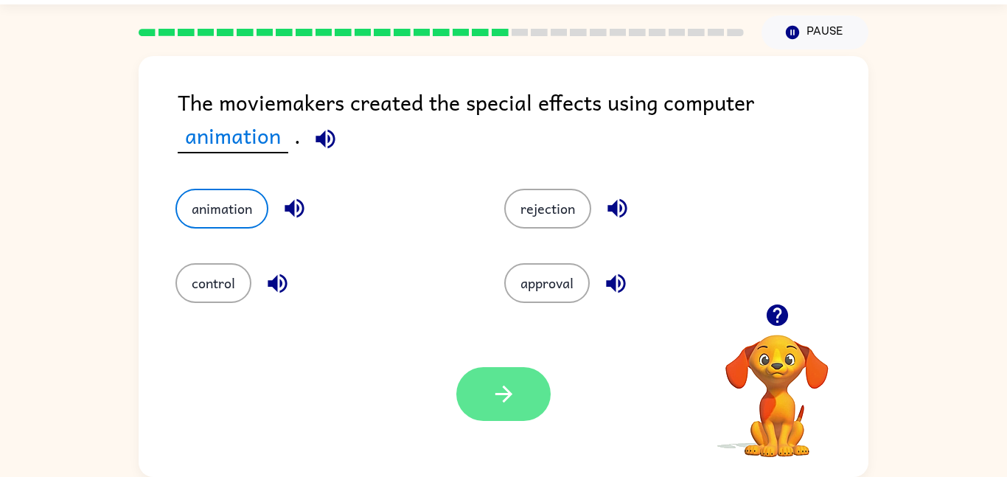
click at [537, 401] on button "button" at bounding box center [503, 394] width 94 height 54
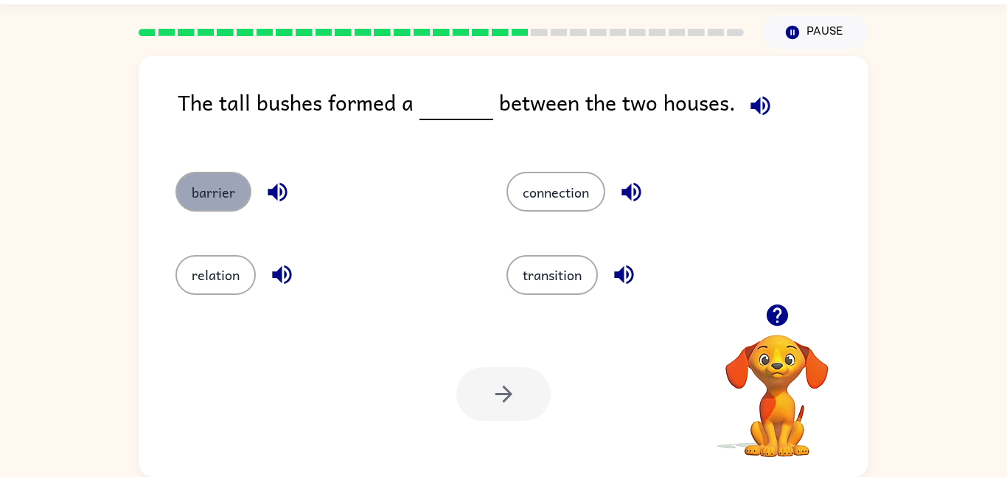
click at [230, 201] on button "barrier" at bounding box center [214, 192] width 76 height 40
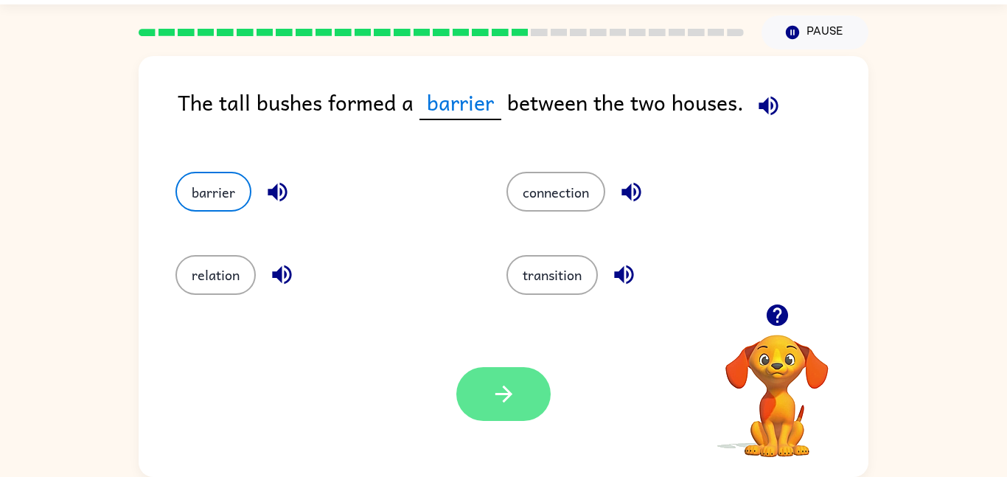
click at [502, 394] on icon "button" at bounding box center [503, 394] width 17 height 17
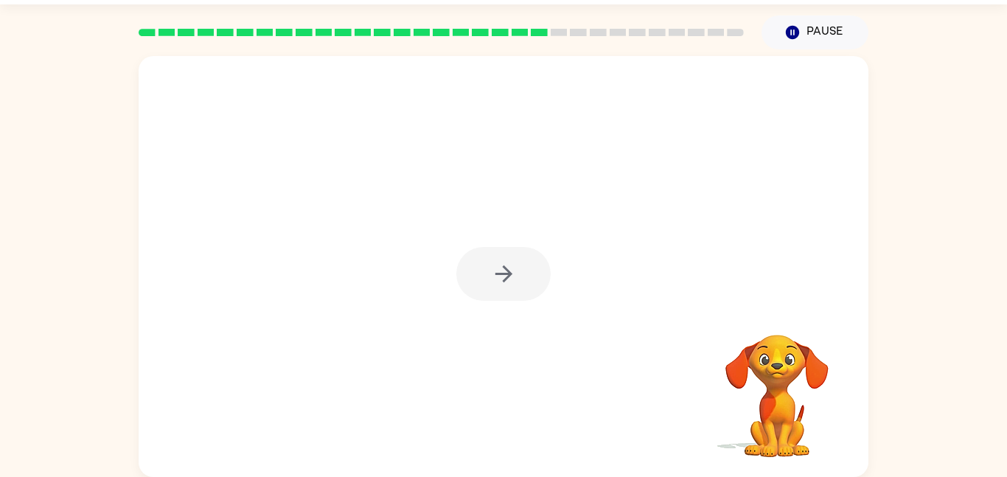
click at [499, 271] on div at bounding box center [503, 274] width 94 height 54
click at [499, 271] on icon "button" at bounding box center [504, 274] width 26 height 26
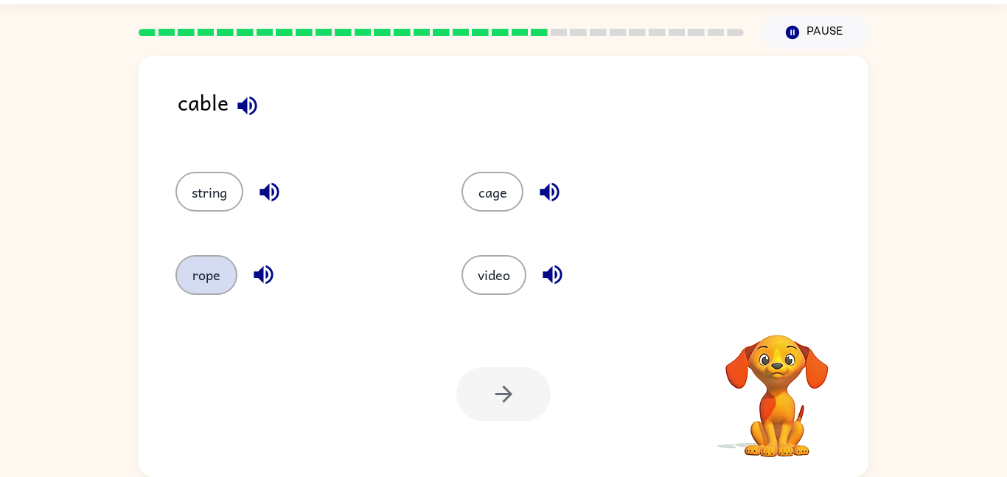
click at [201, 265] on button "rope" at bounding box center [207, 275] width 62 height 40
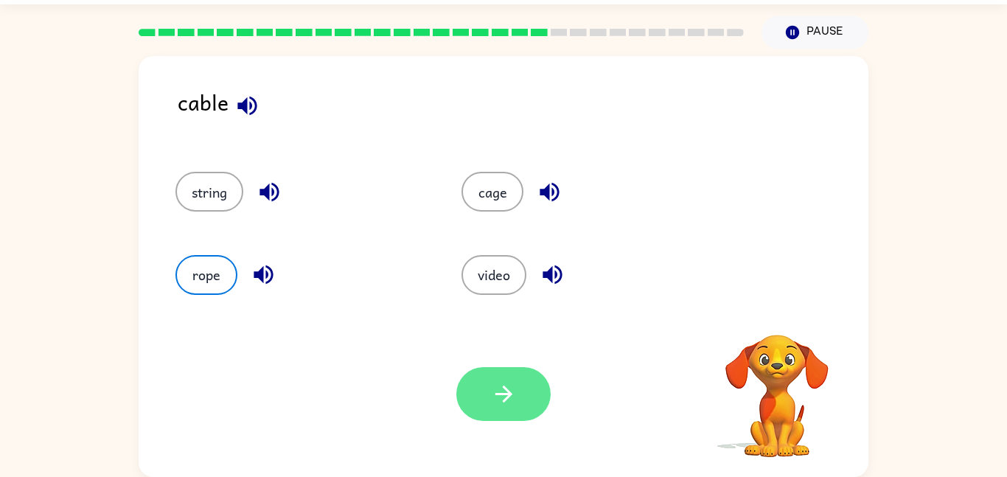
click at [516, 408] on button "button" at bounding box center [503, 394] width 94 height 54
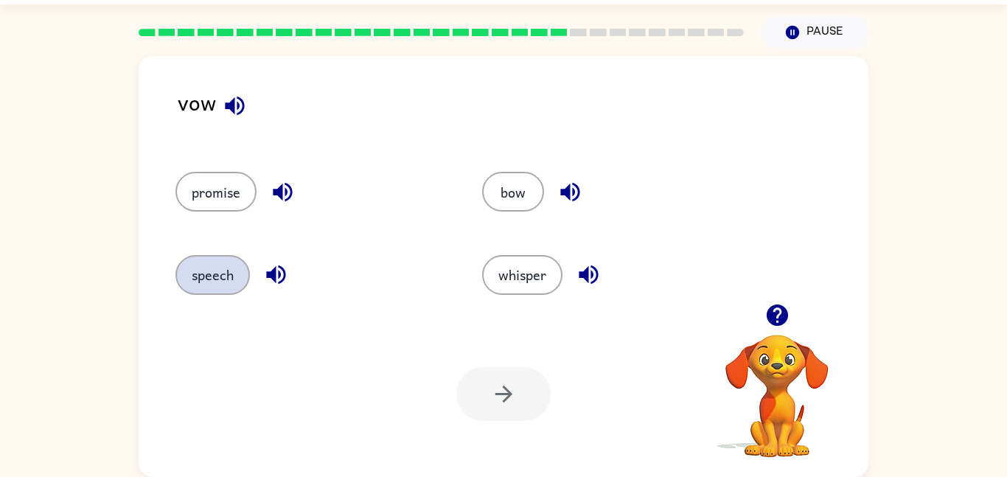
click at [214, 288] on button "speech" at bounding box center [213, 275] width 74 height 40
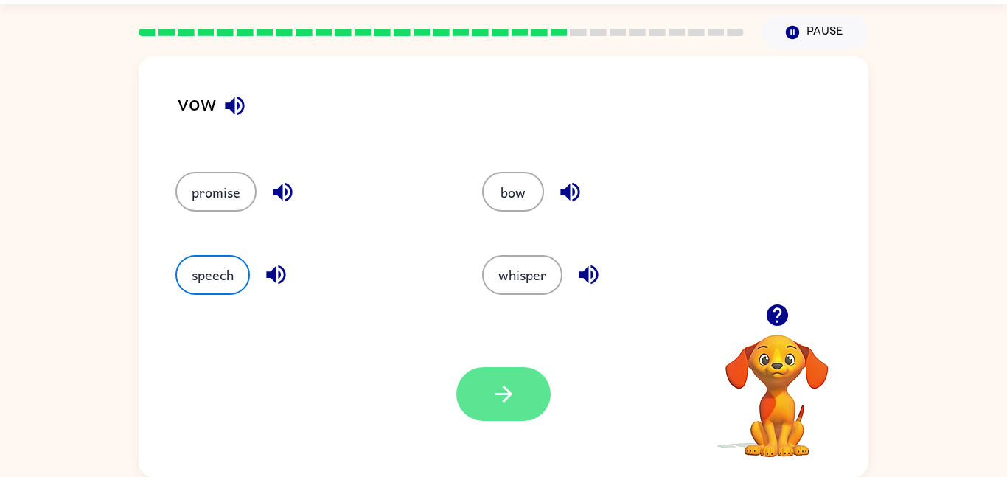
click at [504, 381] on icon "button" at bounding box center [504, 394] width 26 height 26
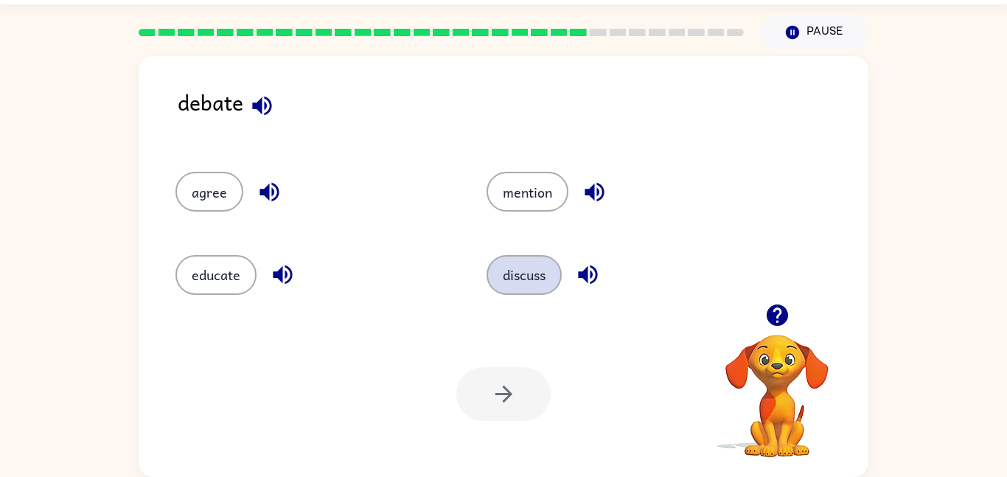
click at [527, 285] on button "discuss" at bounding box center [524, 275] width 75 height 40
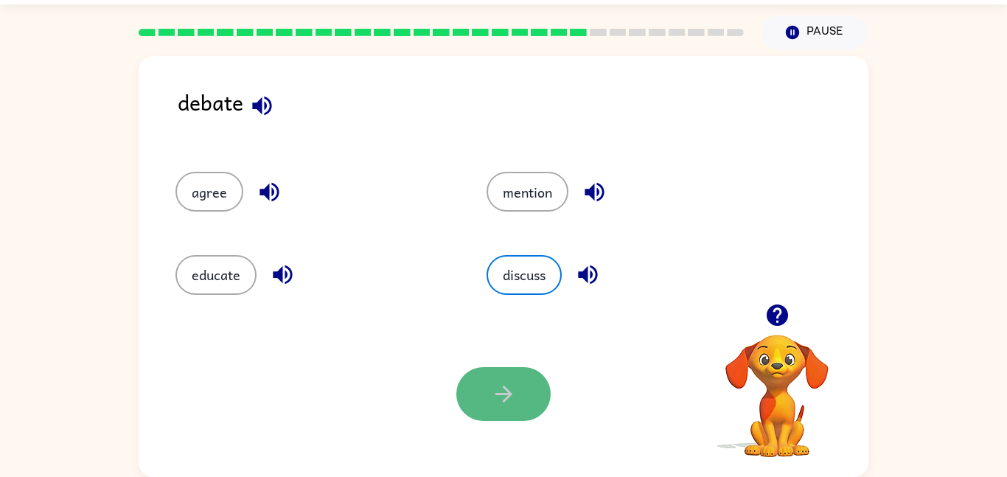
click at [510, 383] on icon "button" at bounding box center [504, 394] width 26 height 26
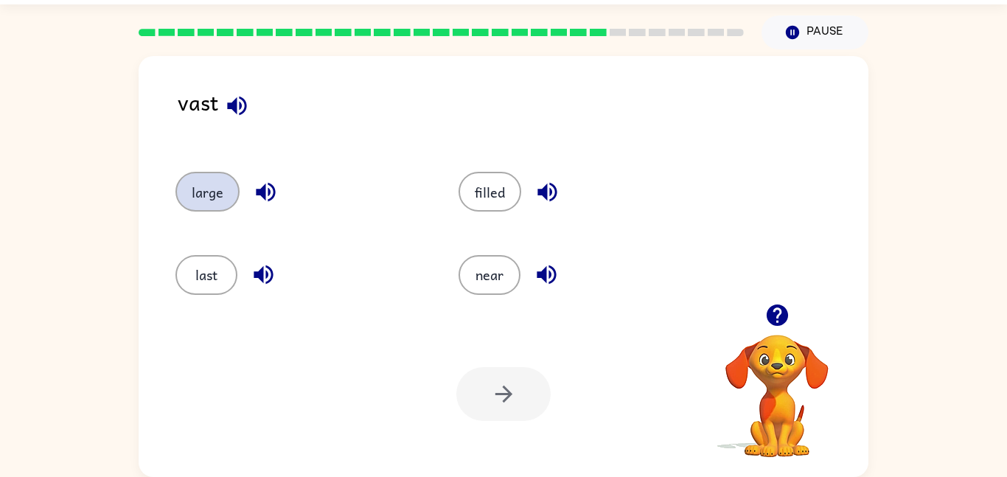
click at [209, 200] on button "large" at bounding box center [208, 192] width 64 height 40
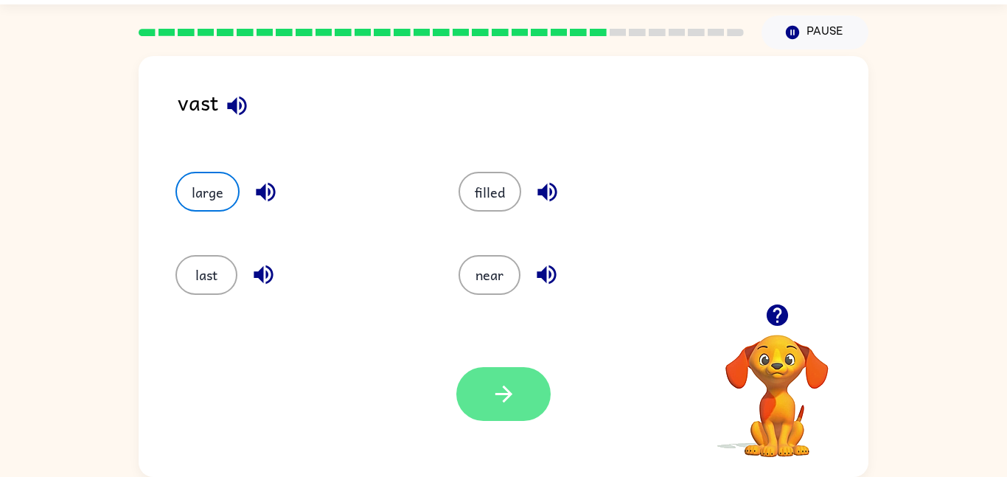
click at [499, 396] on icon "button" at bounding box center [504, 394] width 26 height 26
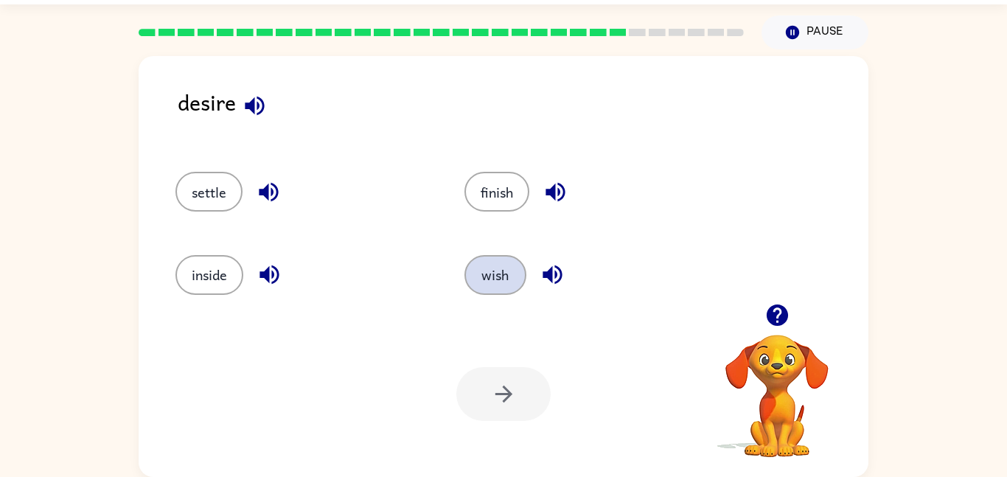
click at [504, 267] on button "wish" at bounding box center [496, 275] width 62 height 40
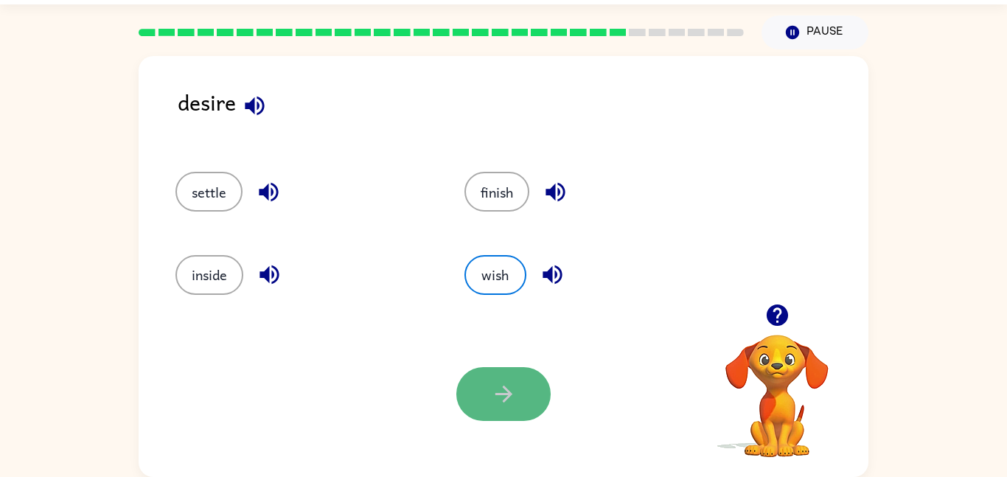
click at [508, 407] on button "button" at bounding box center [503, 394] width 94 height 54
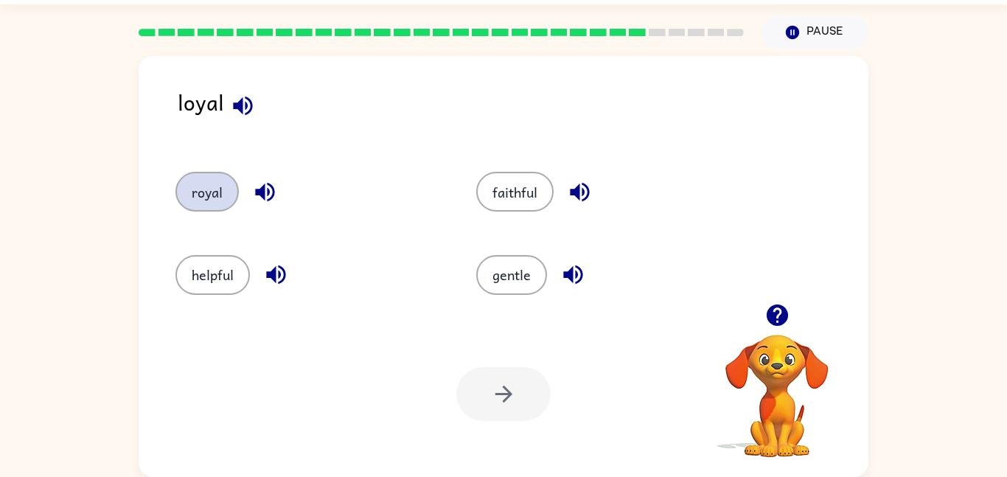
click at [200, 188] on button "royal" at bounding box center [207, 192] width 63 height 40
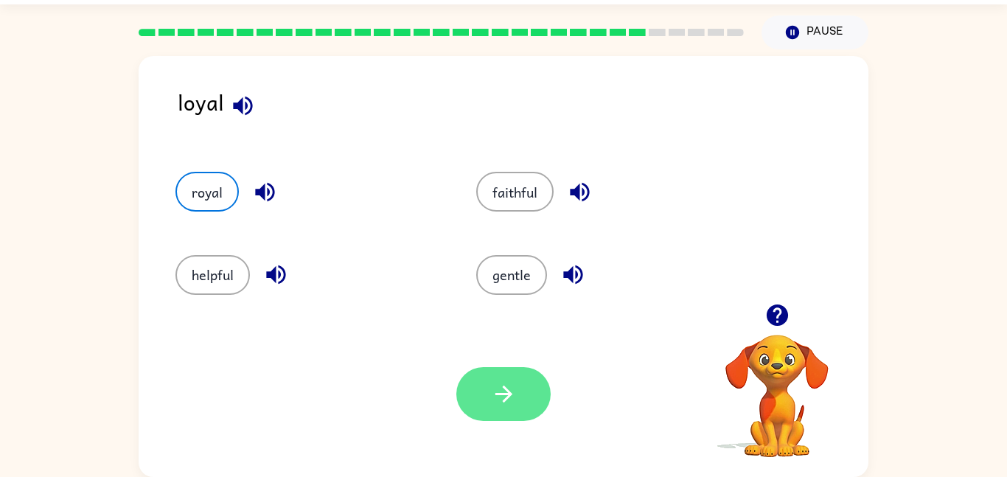
click at [505, 398] on icon "button" at bounding box center [503, 394] width 17 height 17
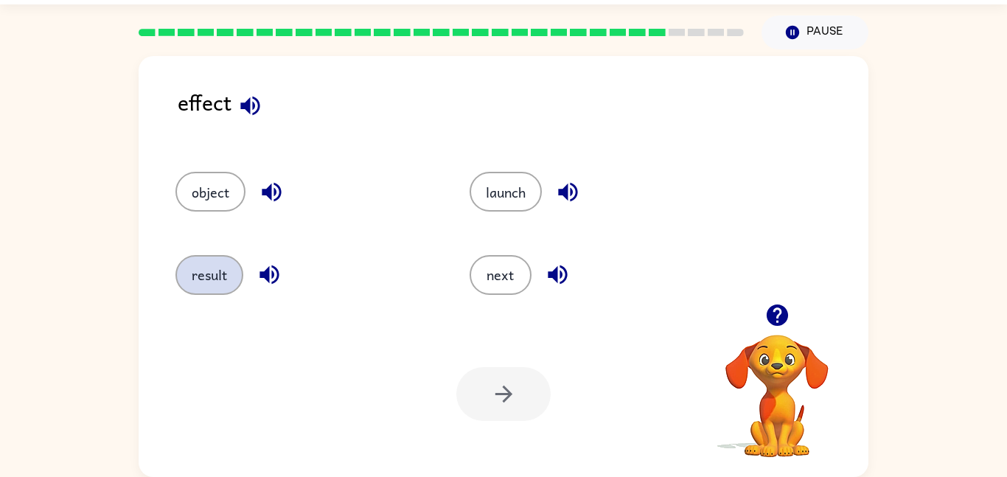
click at [212, 286] on button "result" at bounding box center [210, 275] width 68 height 40
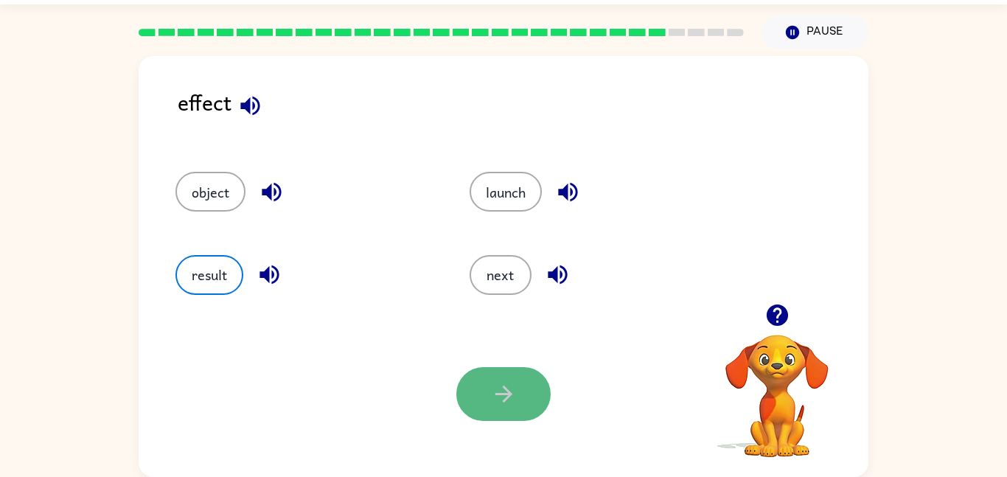
click at [528, 394] on button "button" at bounding box center [503, 394] width 94 height 54
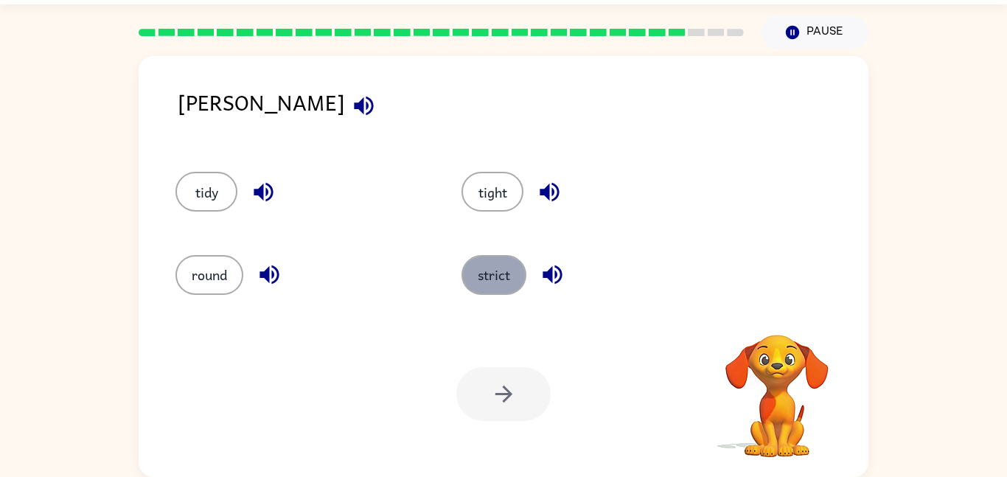
click at [491, 274] on button "strict" at bounding box center [494, 275] width 65 height 40
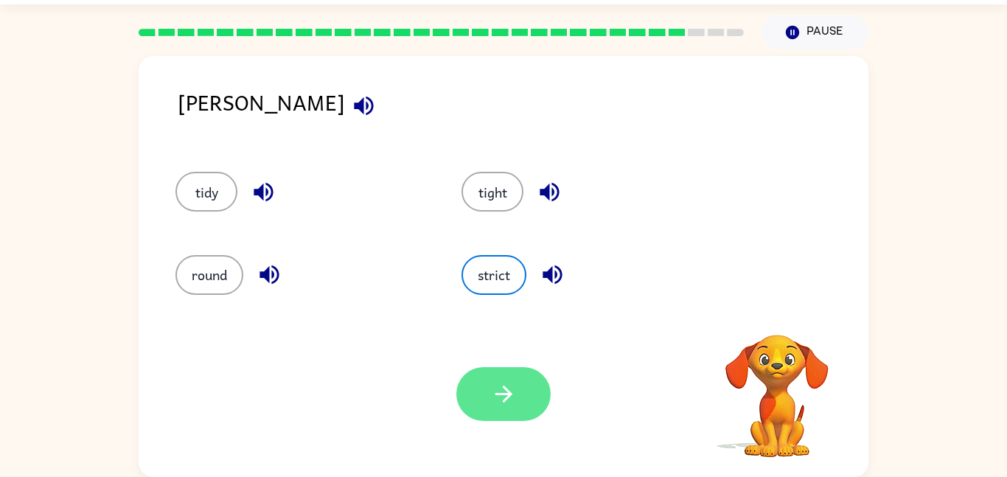
click at [529, 406] on button "button" at bounding box center [503, 394] width 94 height 54
click at [529, 406] on div at bounding box center [503, 394] width 94 height 54
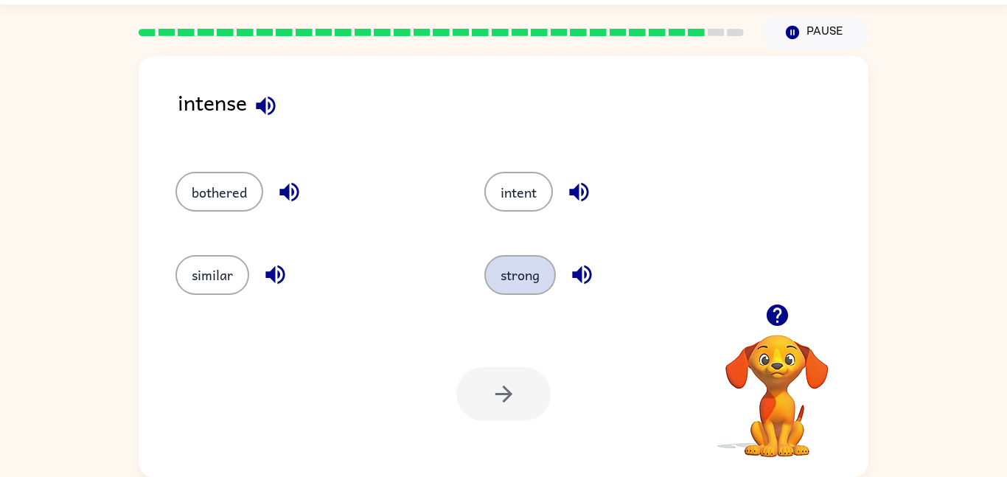
click at [515, 260] on button "strong" at bounding box center [520, 275] width 72 height 40
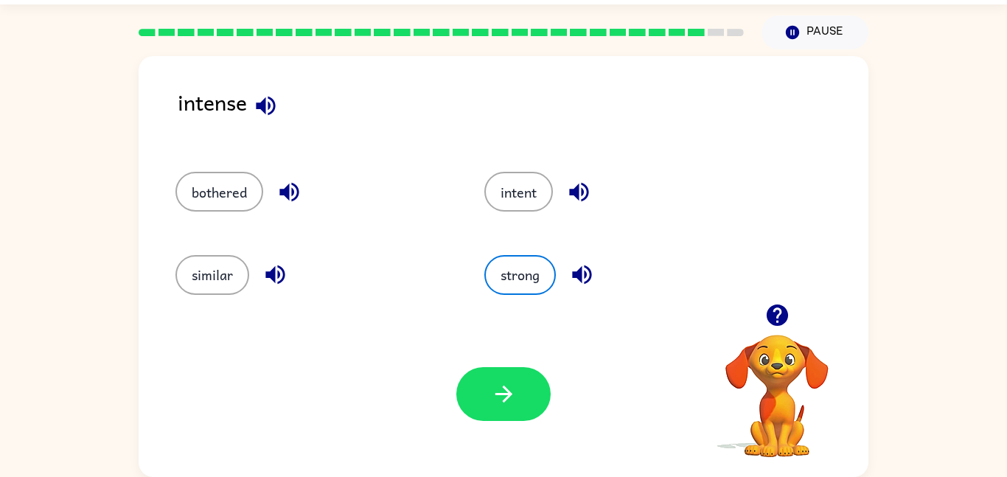
click at [519, 219] on div "intent" at bounding box center [610, 185] width 309 height 83
click at [517, 202] on button "intent" at bounding box center [518, 192] width 69 height 40
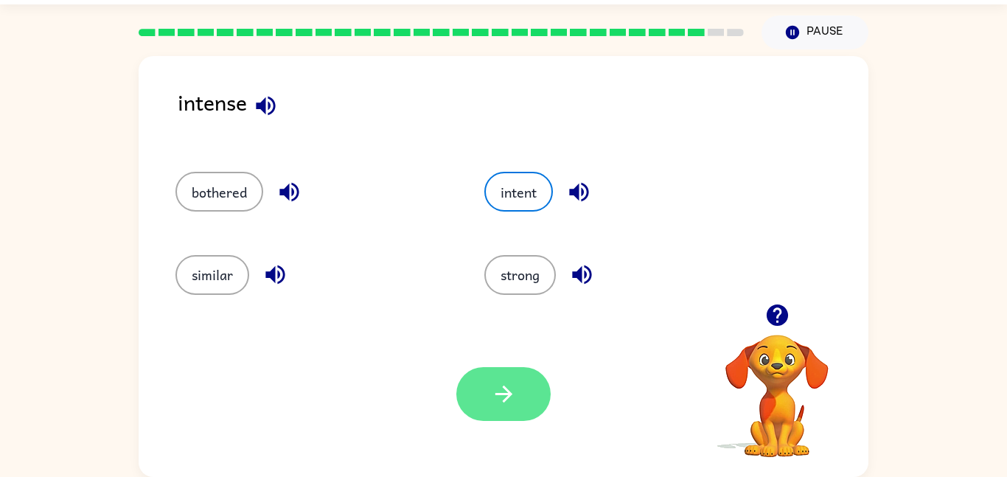
click at [501, 419] on button "button" at bounding box center [503, 394] width 94 height 54
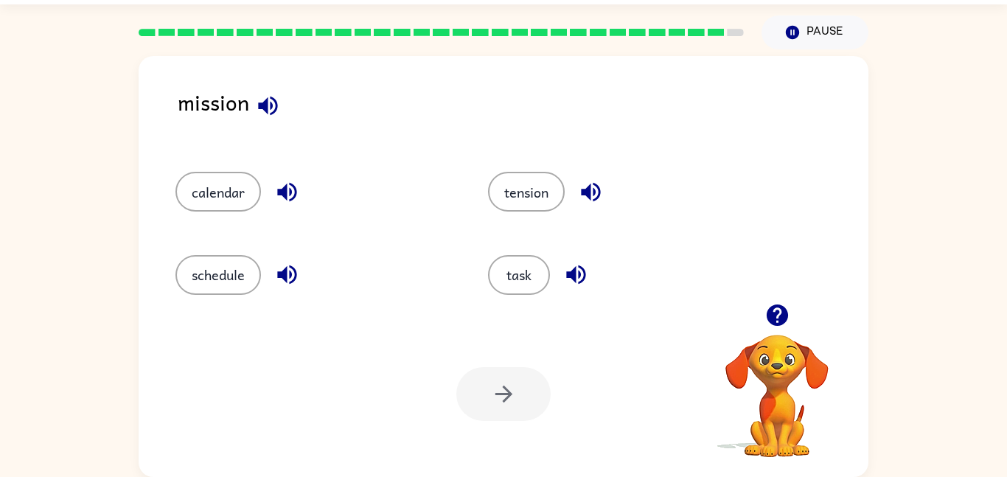
click at [484, 277] on div "task" at bounding box center [616, 268] width 313 height 83
click at [496, 277] on button "task" at bounding box center [519, 275] width 62 height 40
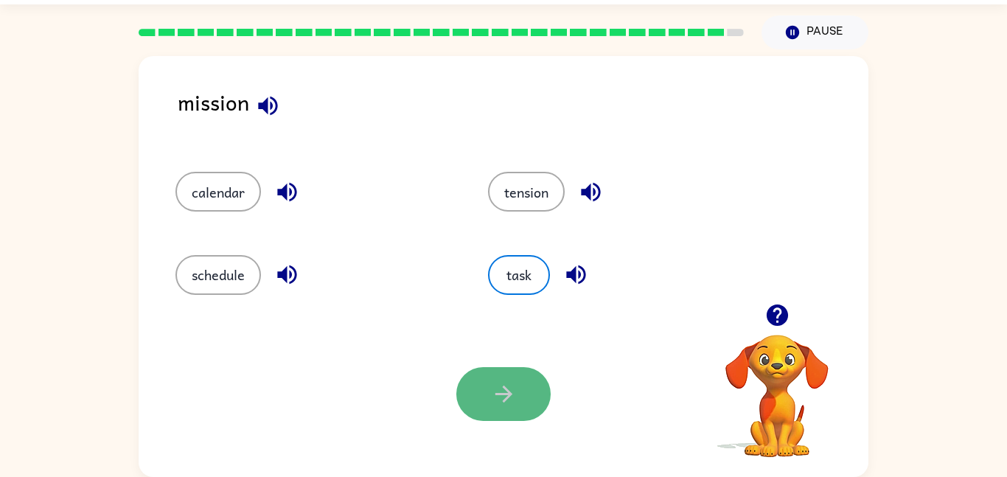
click at [505, 406] on icon "button" at bounding box center [504, 394] width 26 height 26
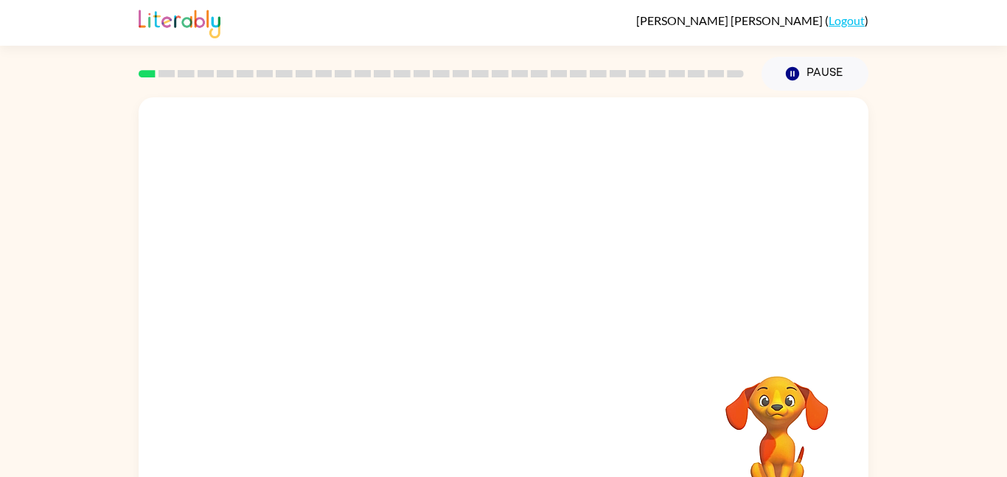
scroll to position [41, 0]
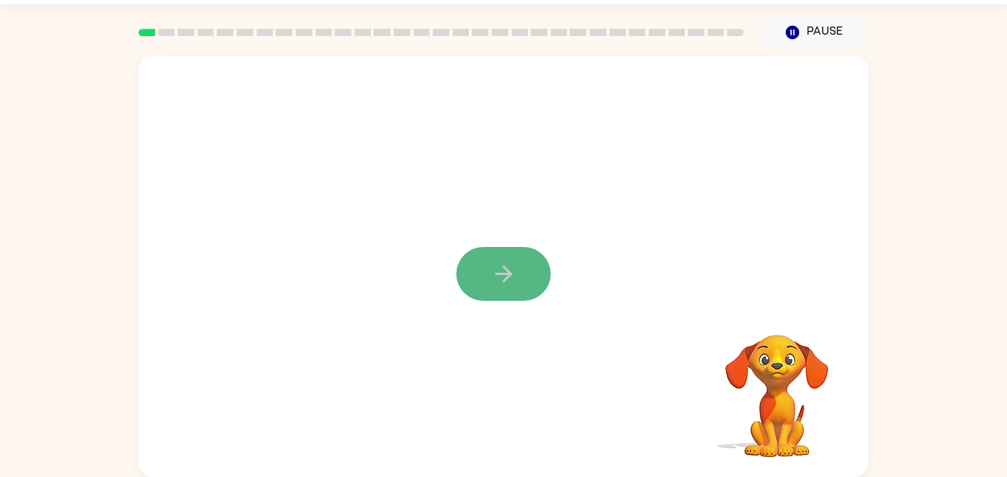
click at [515, 268] on icon "button" at bounding box center [504, 274] width 26 height 26
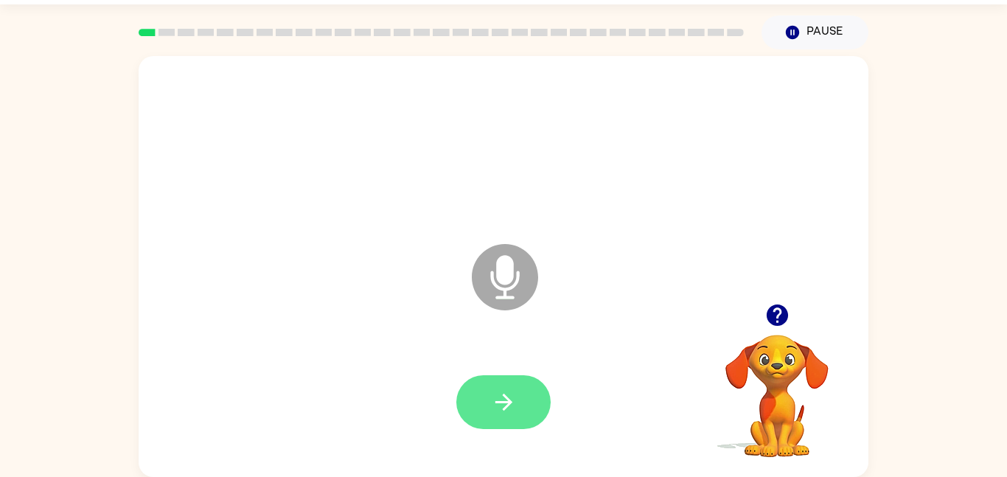
click at [532, 401] on button "button" at bounding box center [503, 402] width 94 height 54
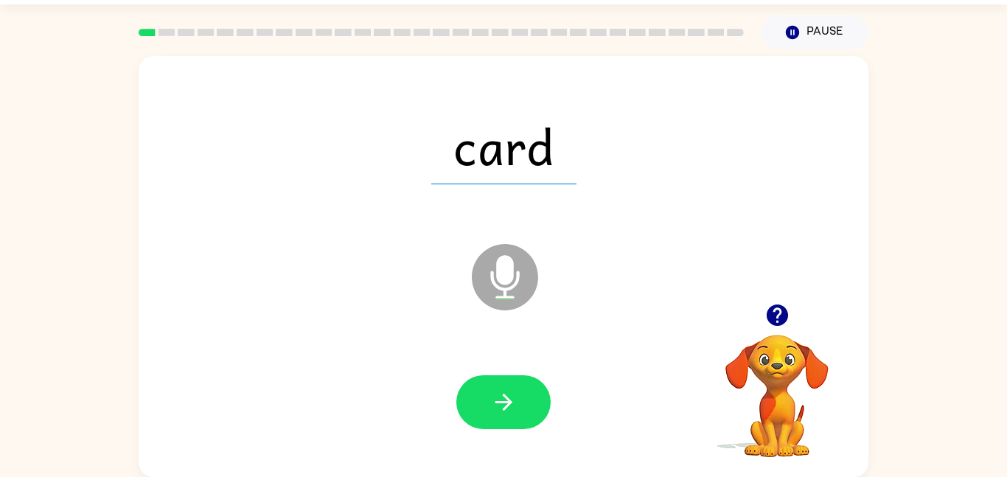
click at [532, 401] on button "button" at bounding box center [503, 402] width 94 height 54
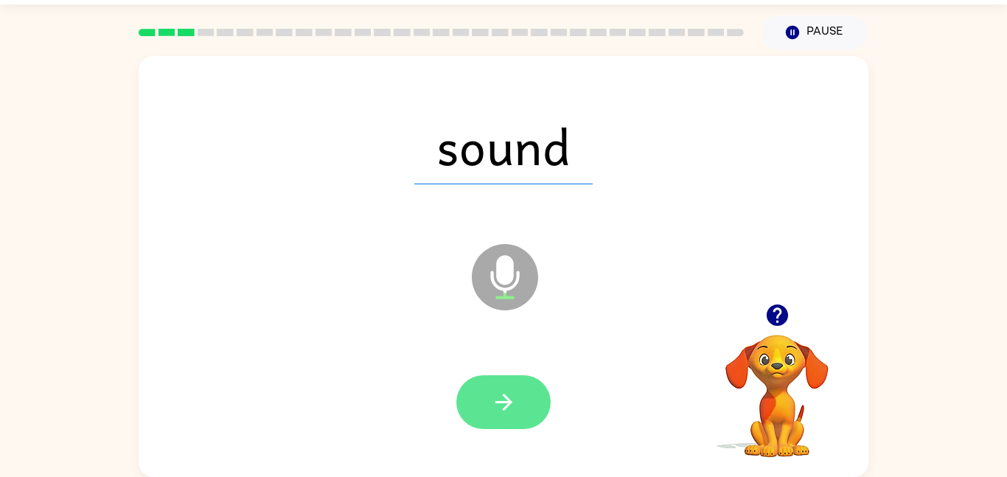
click at [517, 401] on button "button" at bounding box center [503, 402] width 94 height 54
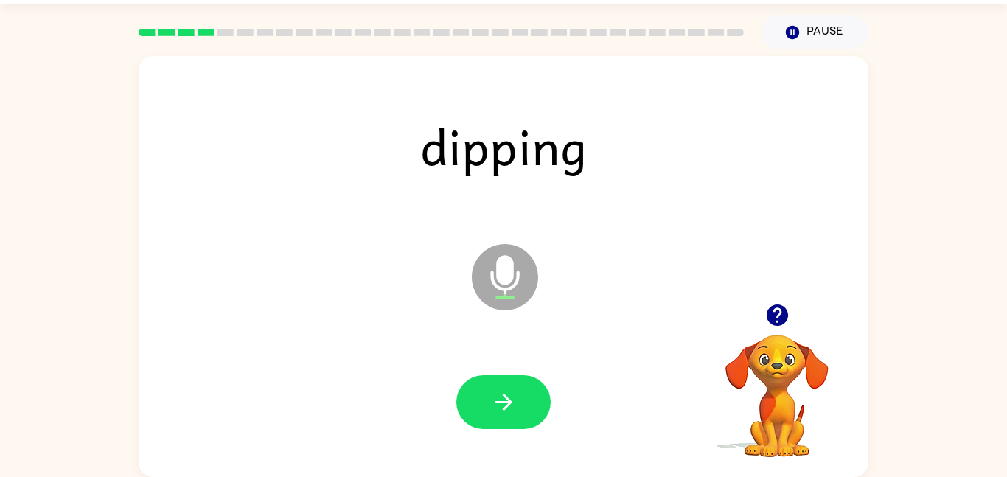
click at [517, 401] on button "button" at bounding box center [503, 402] width 94 height 54
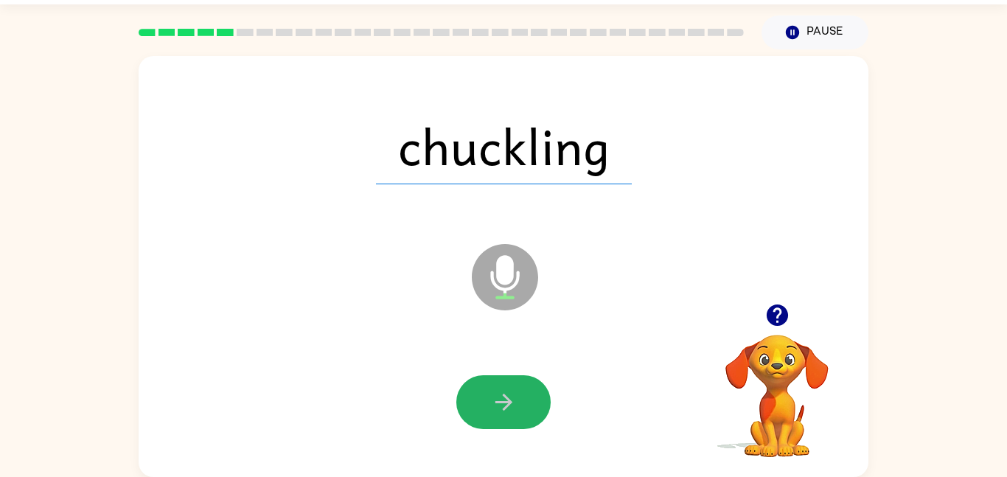
click at [517, 401] on button "button" at bounding box center [503, 402] width 94 height 54
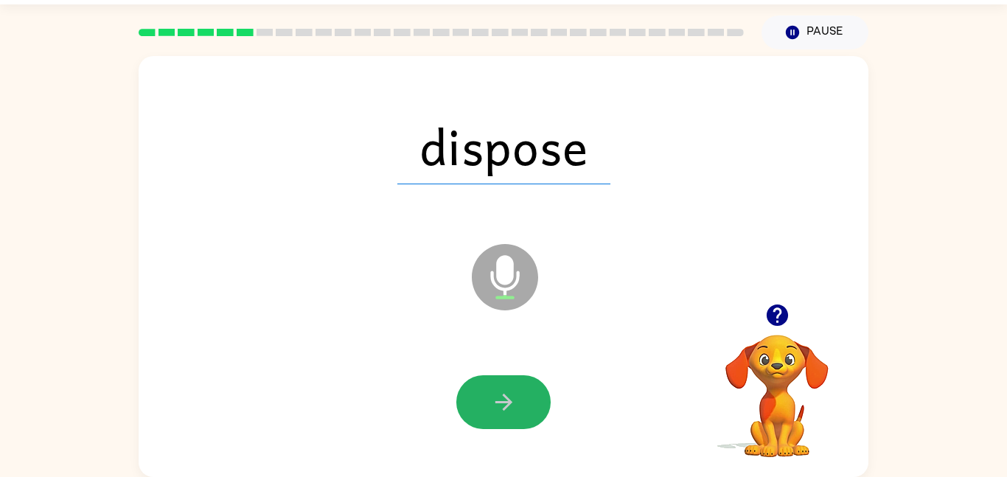
click at [517, 401] on button "button" at bounding box center [503, 402] width 94 height 54
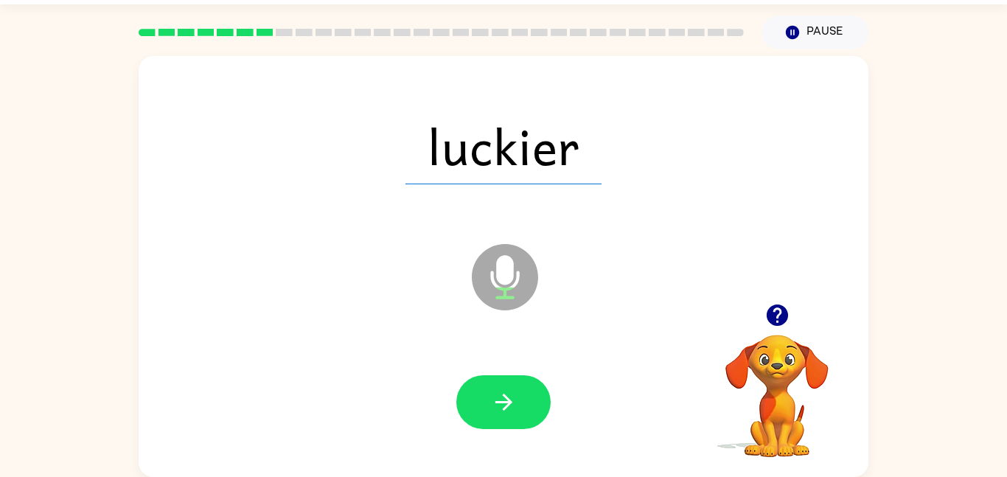
click at [517, 401] on button "button" at bounding box center [503, 402] width 94 height 54
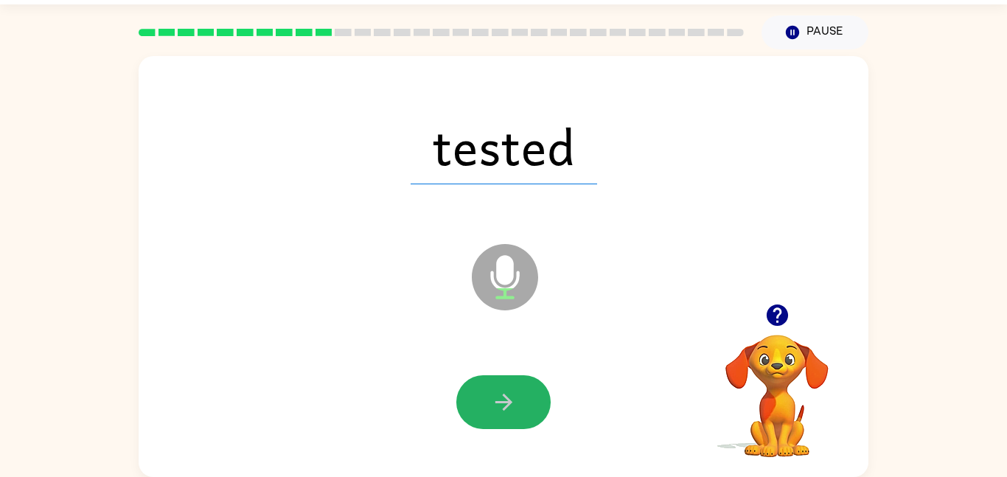
click at [517, 401] on button "button" at bounding box center [503, 402] width 94 height 54
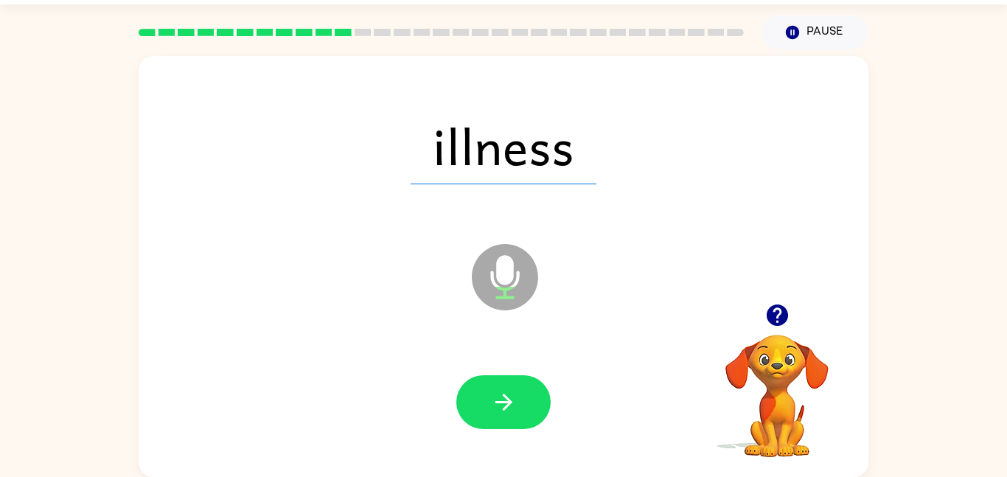
click at [517, 401] on button "button" at bounding box center [503, 402] width 94 height 54
click at [517, 401] on div at bounding box center [503, 402] width 94 height 54
click at [517, 401] on button "button" at bounding box center [503, 402] width 94 height 54
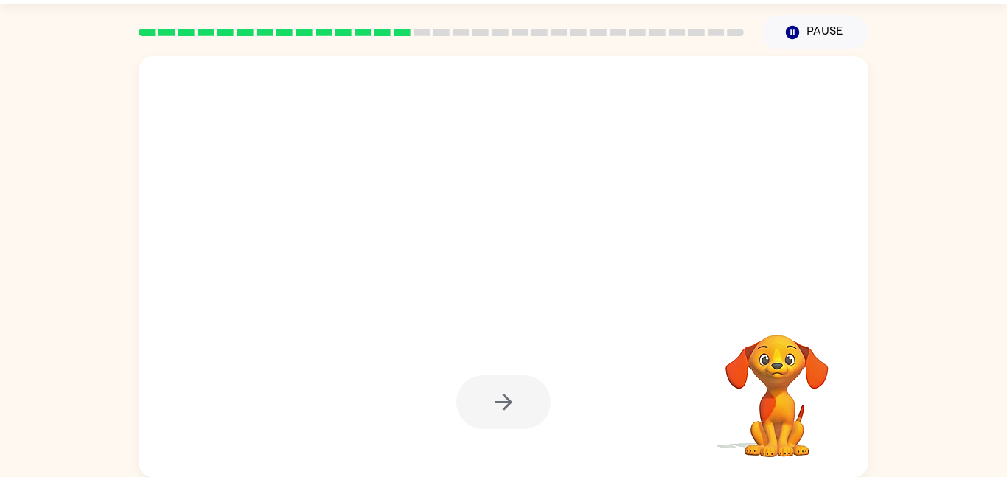
click at [517, 401] on div at bounding box center [503, 402] width 94 height 54
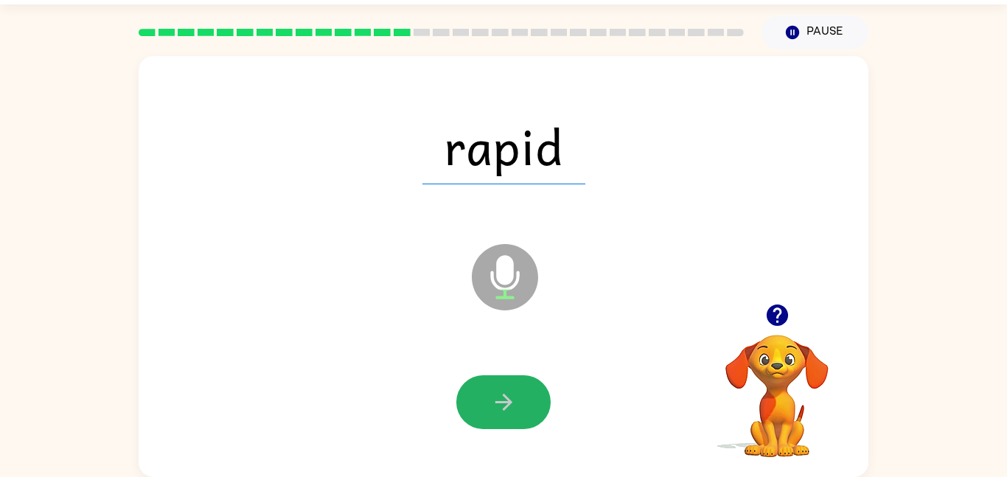
click at [517, 401] on button "button" at bounding box center [503, 402] width 94 height 54
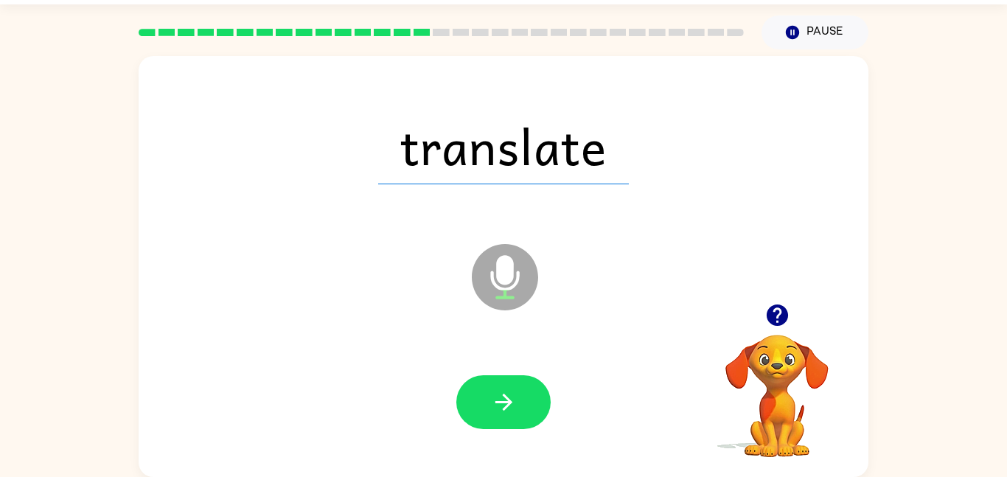
click at [517, 401] on button "button" at bounding box center [503, 402] width 94 height 54
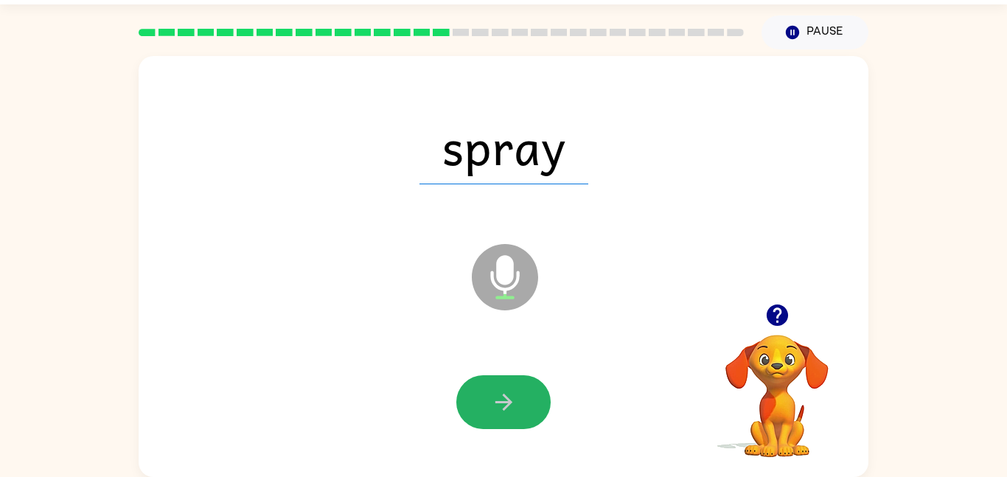
click at [517, 401] on button "button" at bounding box center [503, 402] width 94 height 54
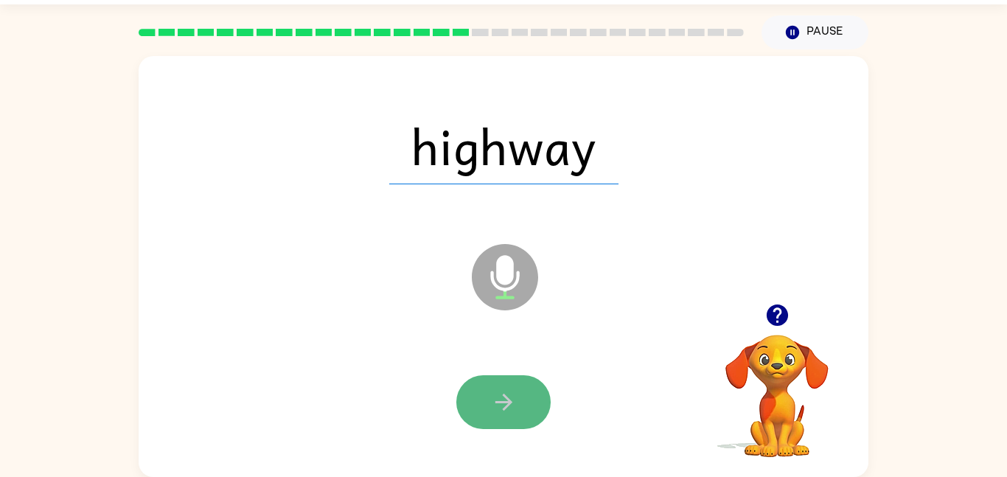
click at [518, 402] on button "button" at bounding box center [503, 402] width 94 height 54
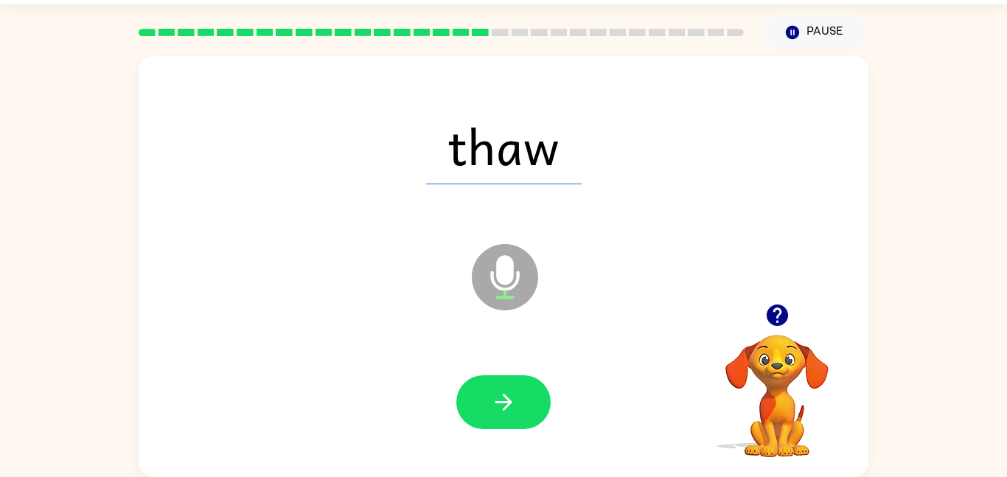
click at [518, 402] on button "button" at bounding box center [503, 402] width 94 height 54
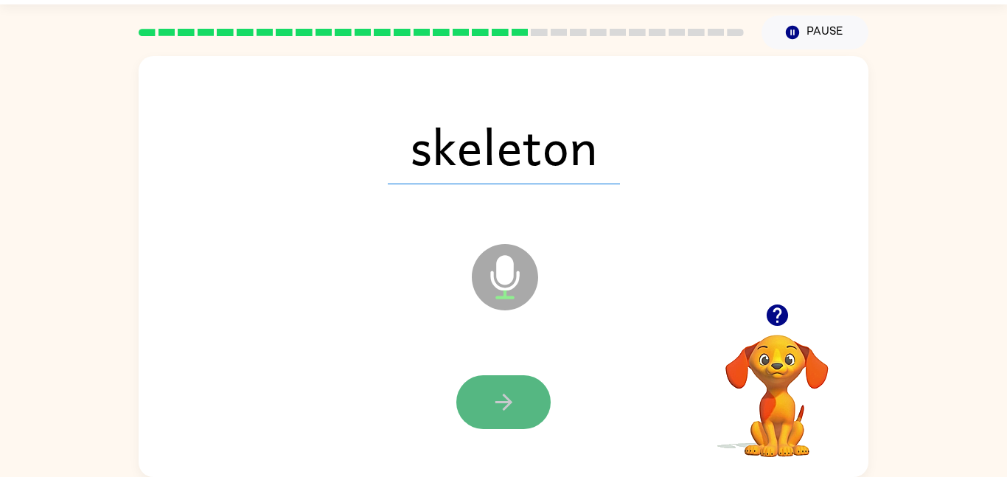
click at [518, 403] on button "button" at bounding box center [503, 402] width 94 height 54
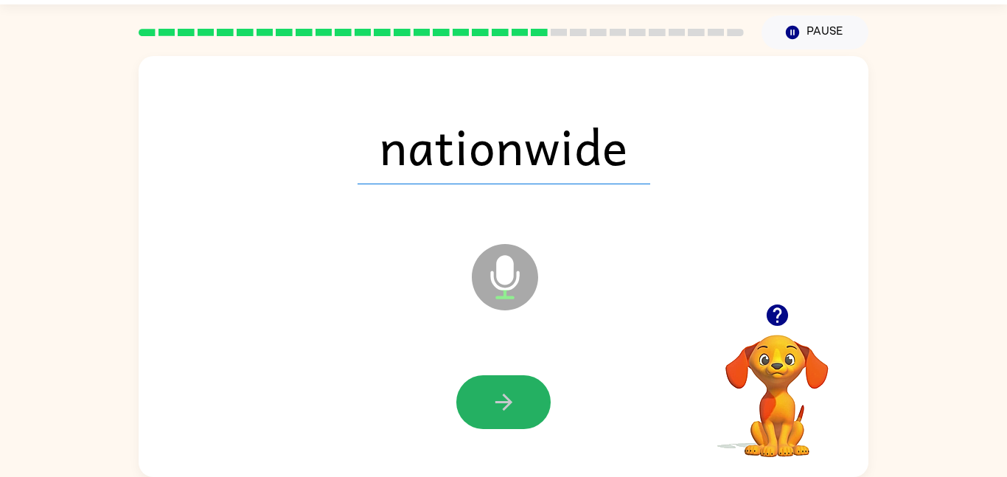
click at [518, 403] on button "button" at bounding box center [503, 402] width 94 height 54
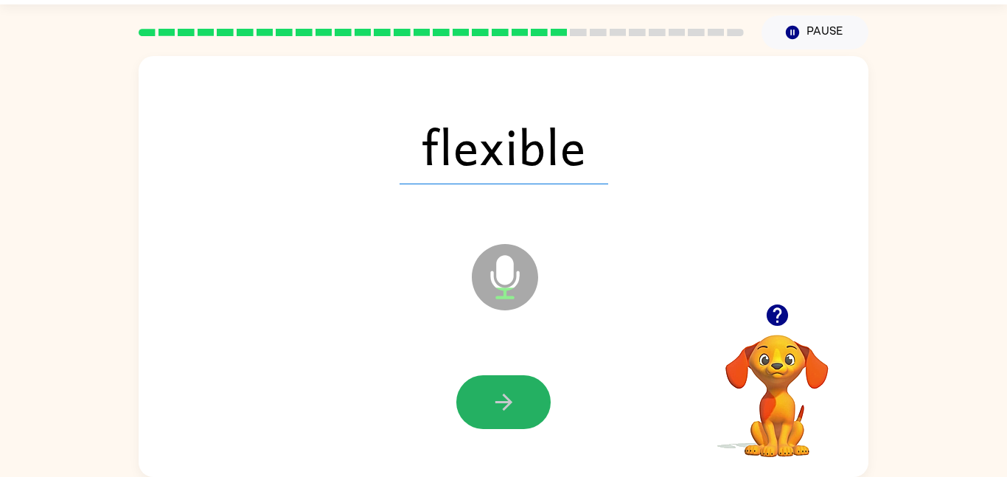
click at [518, 403] on button "button" at bounding box center [503, 402] width 94 height 54
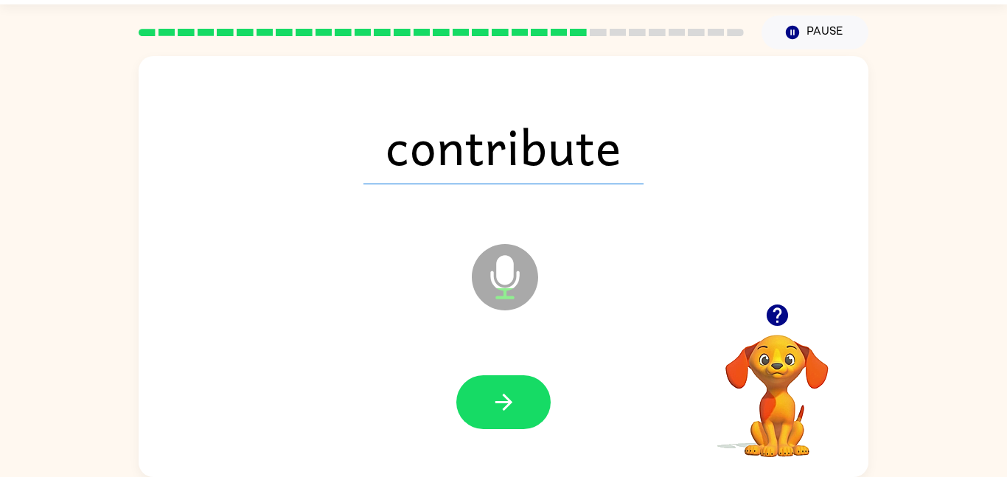
click at [518, 403] on button "button" at bounding box center [503, 402] width 94 height 54
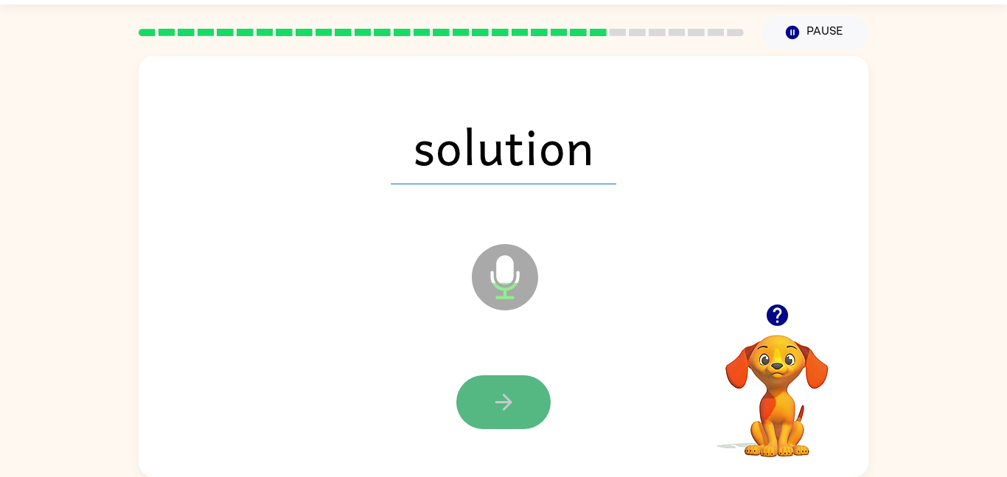
click at [518, 403] on button "button" at bounding box center [503, 402] width 94 height 54
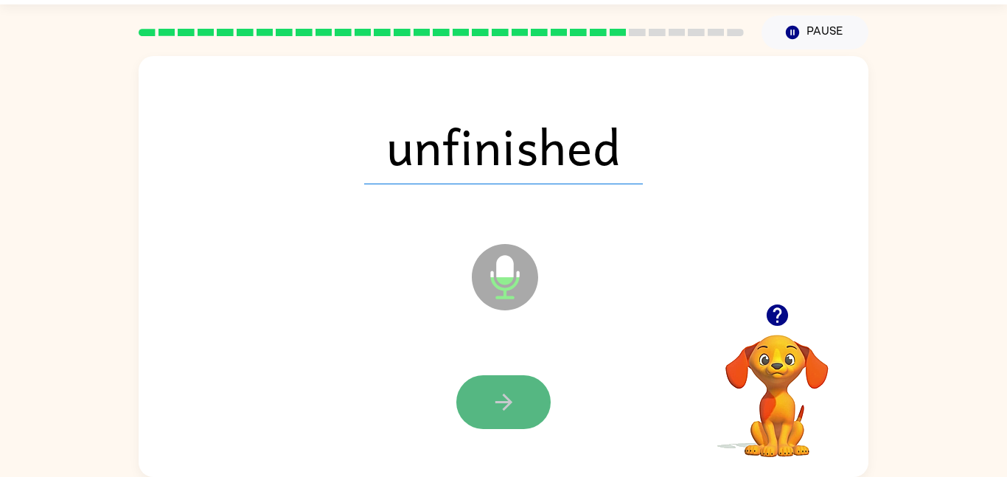
click at [513, 410] on icon "button" at bounding box center [504, 402] width 26 height 26
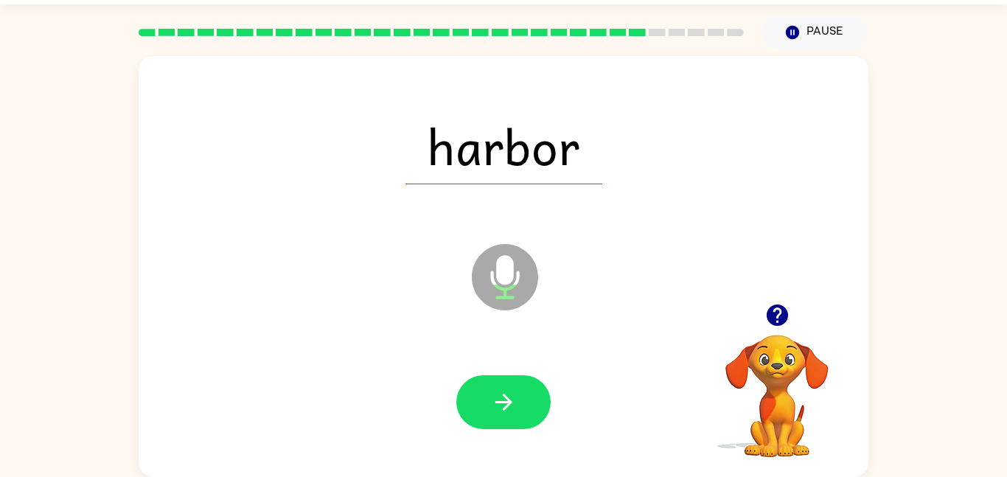
click at [513, 410] on icon "button" at bounding box center [504, 402] width 26 height 26
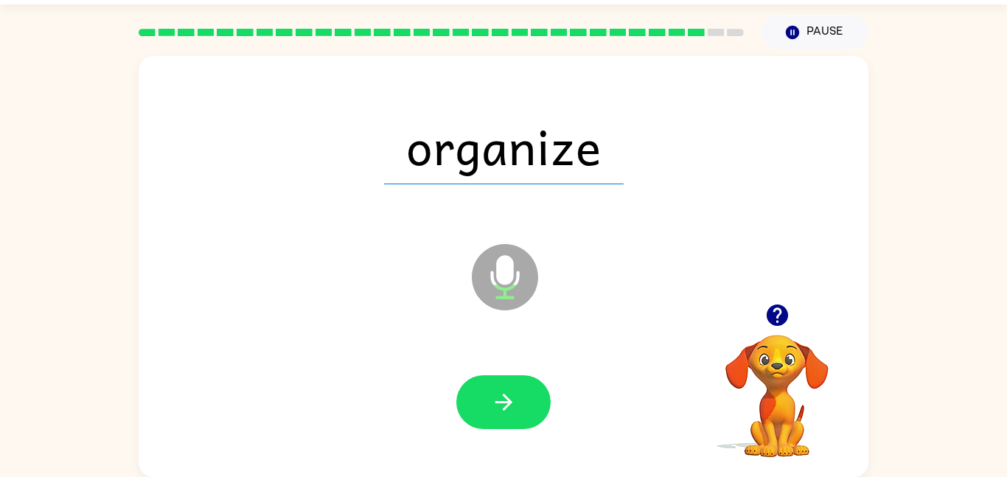
click at [513, 410] on icon "button" at bounding box center [504, 402] width 26 height 26
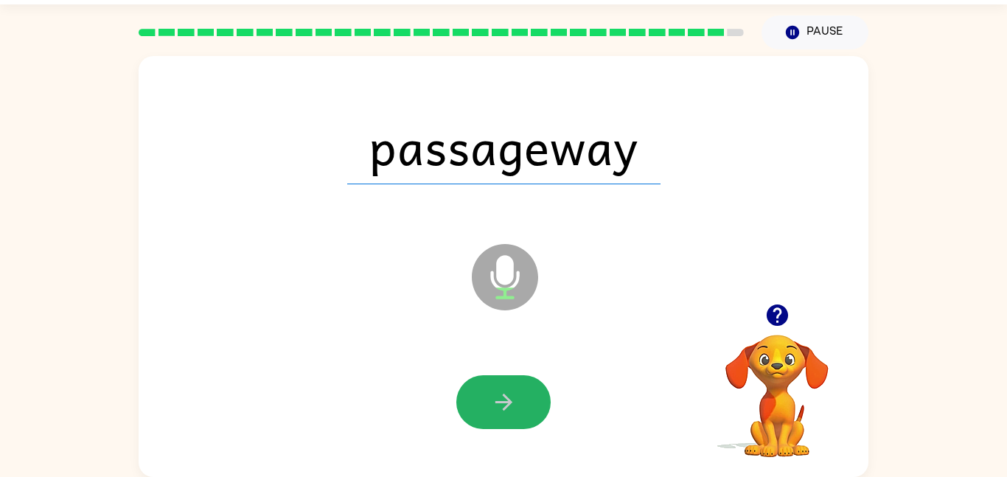
click at [513, 410] on icon "button" at bounding box center [504, 402] width 26 height 26
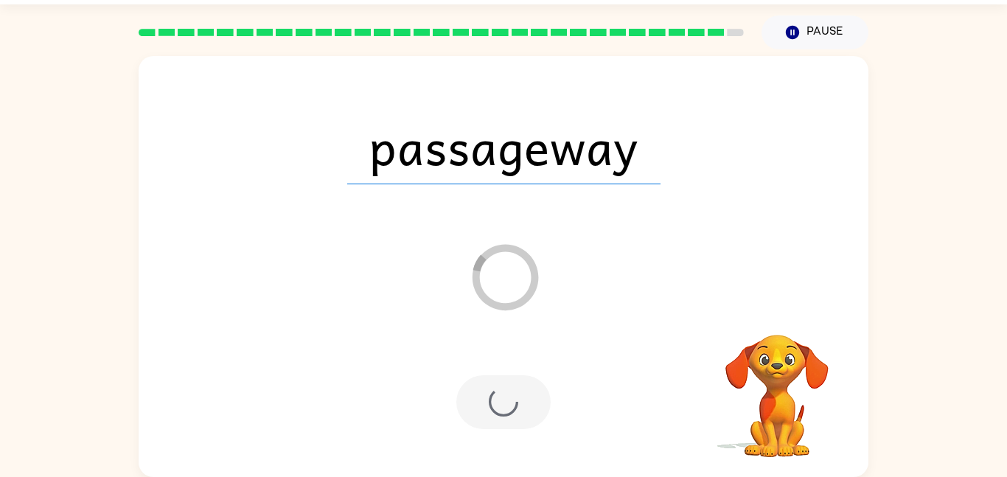
scroll to position [15, 0]
